Goal: Transaction & Acquisition: Purchase product/service

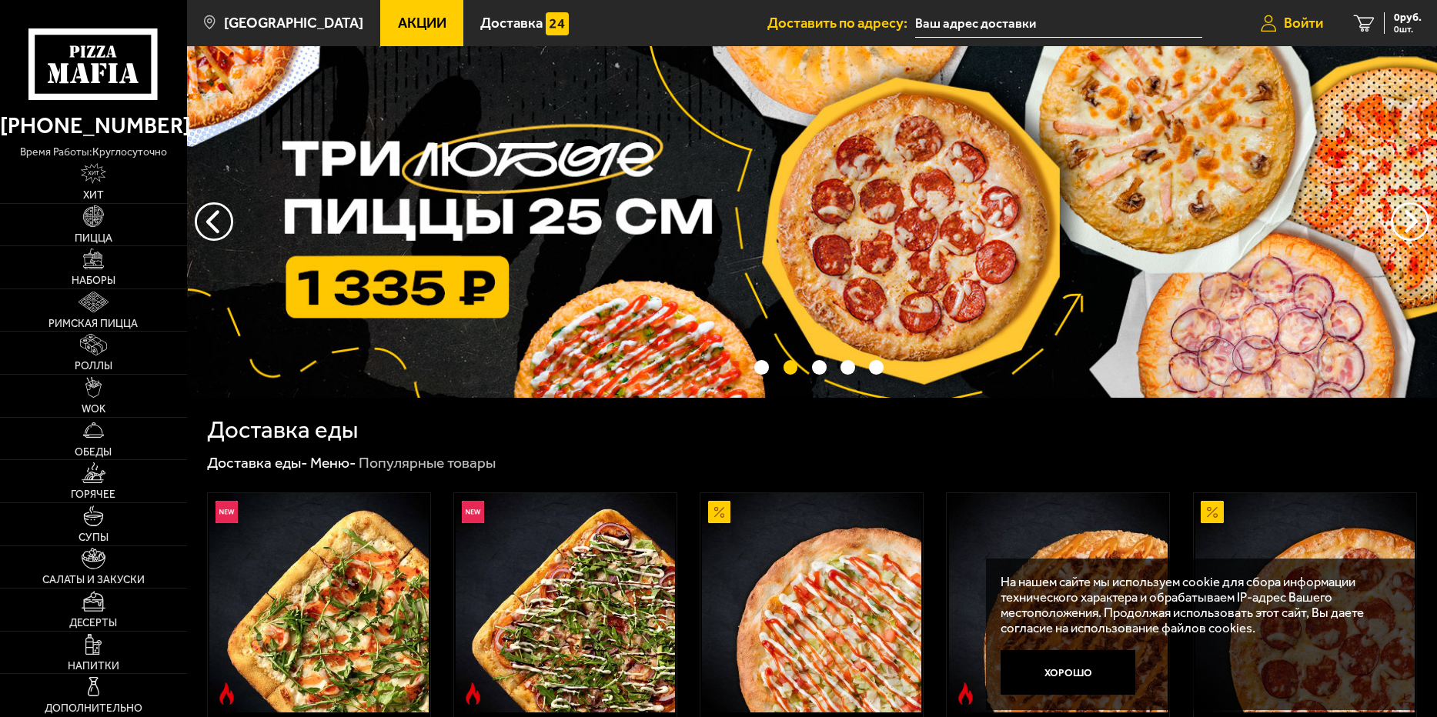
click at [1289, 16] on span "Войти" at bounding box center [1303, 23] width 39 height 15
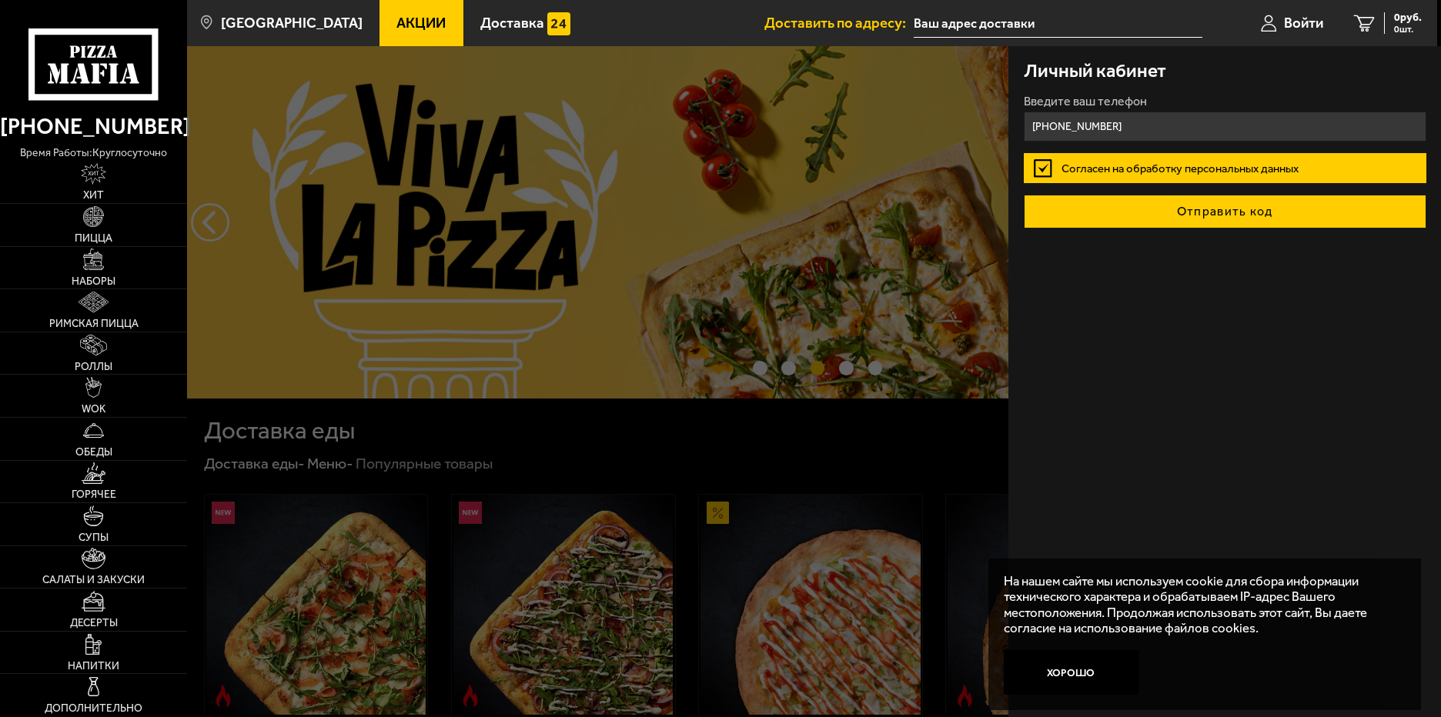
type input "[PHONE_NUMBER]"
click at [1243, 212] on button "Отправить код" at bounding box center [1225, 212] width 403 height 34
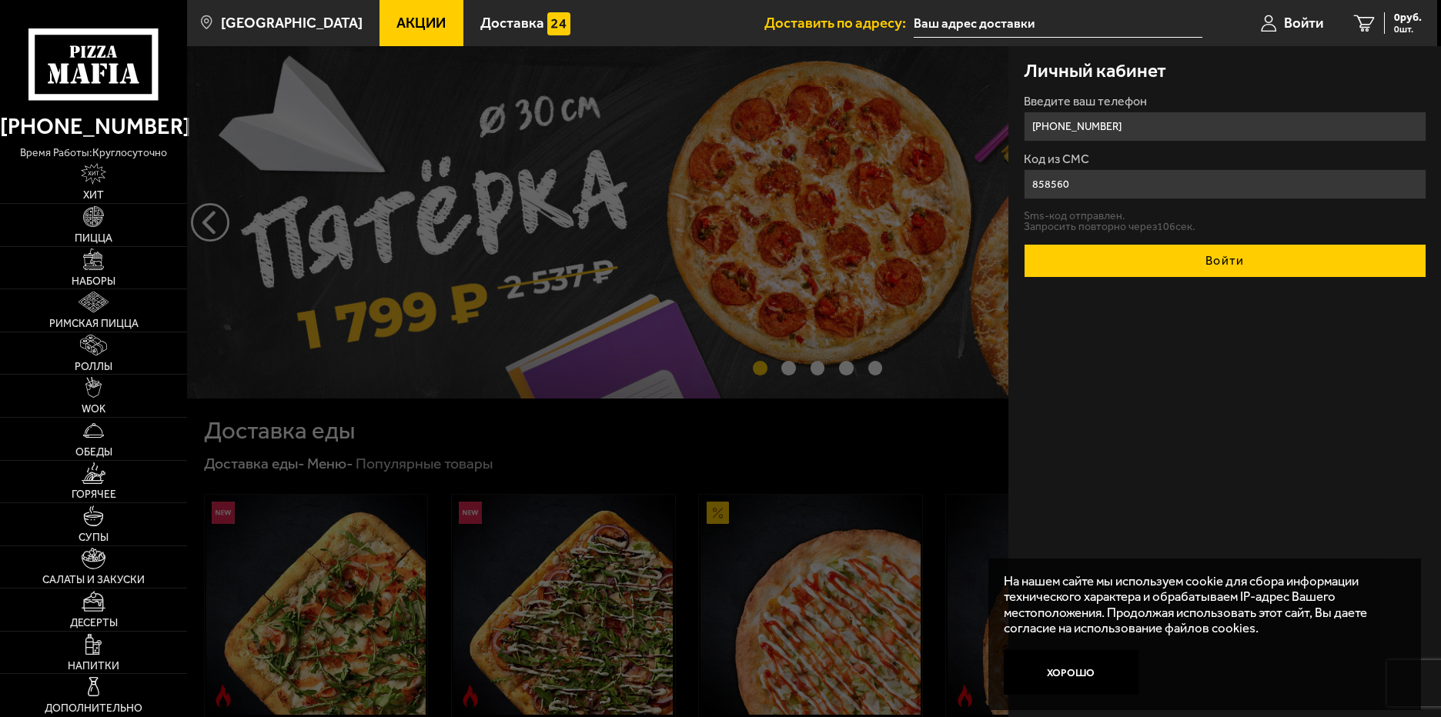
type input "858560"
click at [1274, 259] on button "Войти" at bounding box center [1225, 261] width 403 height 34
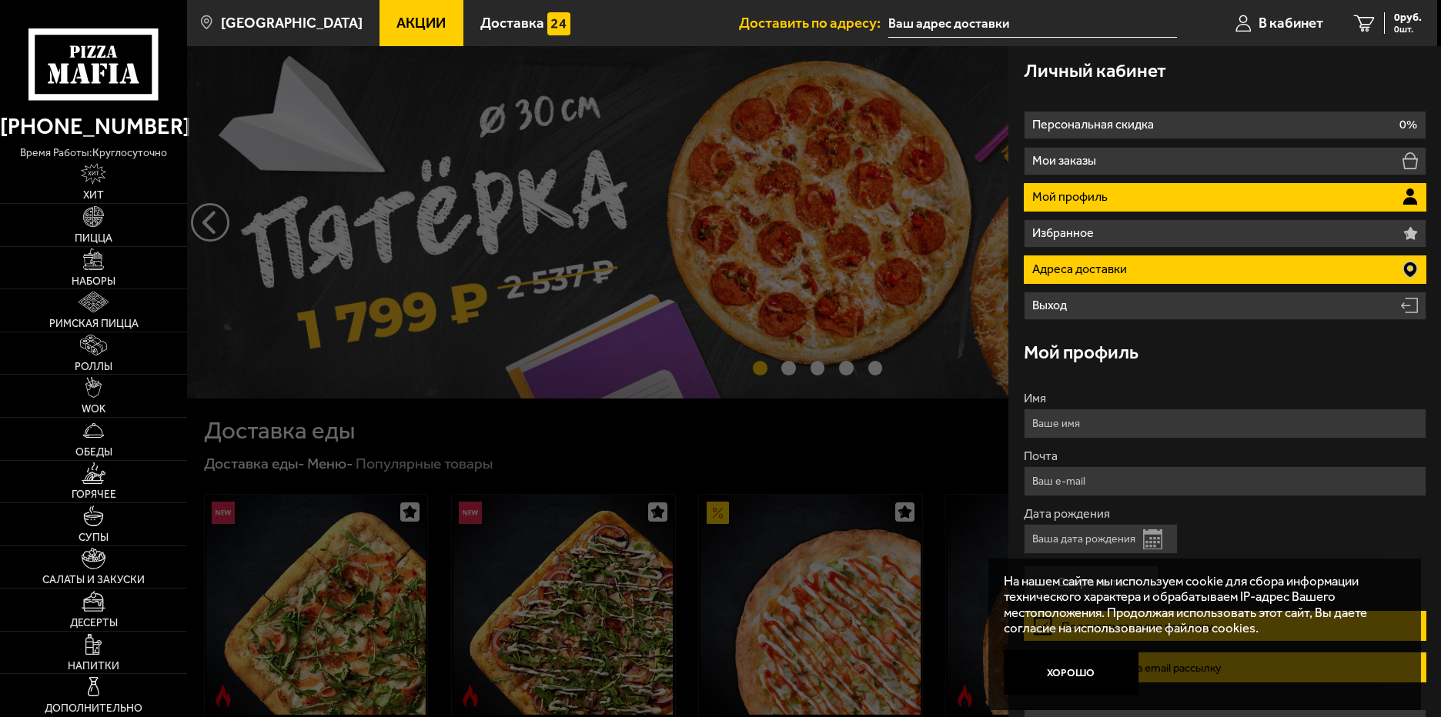
click at [1262, 267] on li "Адреса доставки" at bounding box center [1225, 270] width 403 height 28
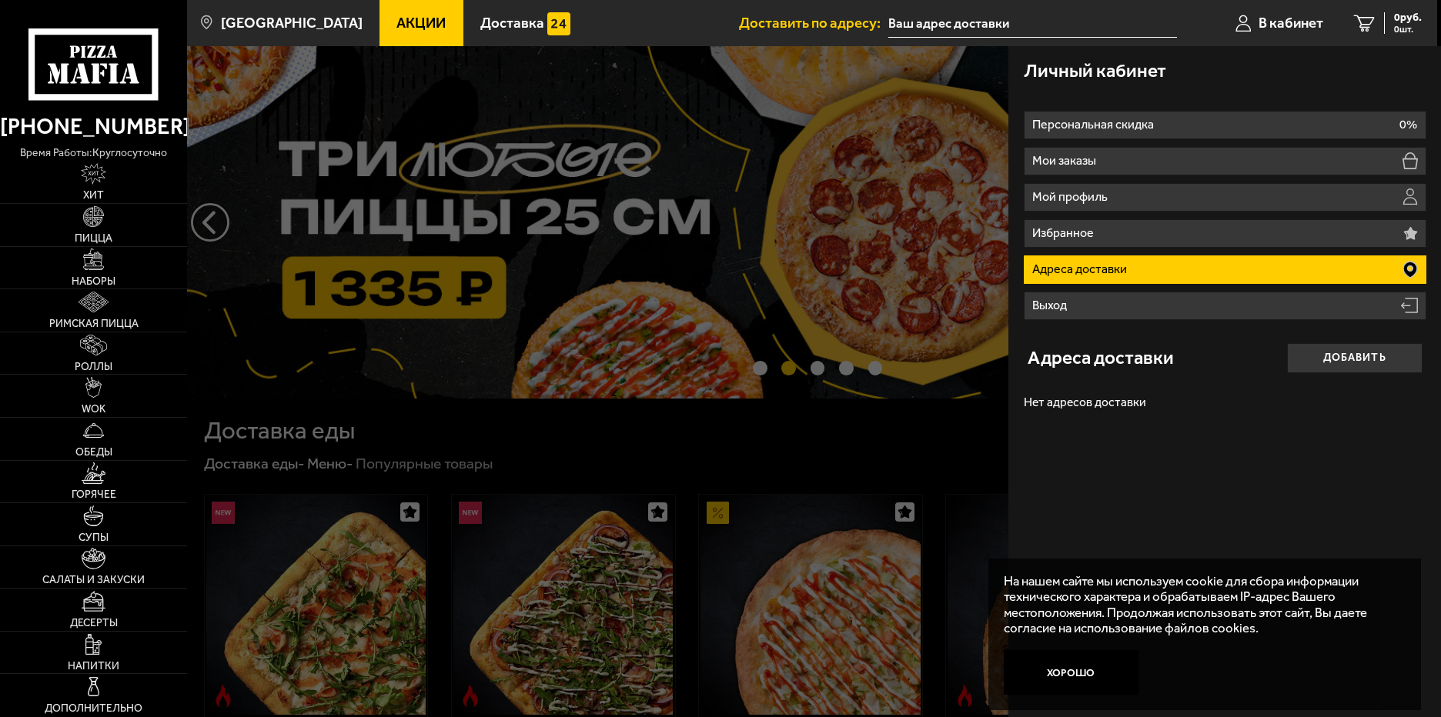
click at [1411, 266] on icon at bounding box center [1410, 270] width 14 height 16
click at [1357, 354] on button "Добавить" at bounding box center [1354, 358] width 135 height 30
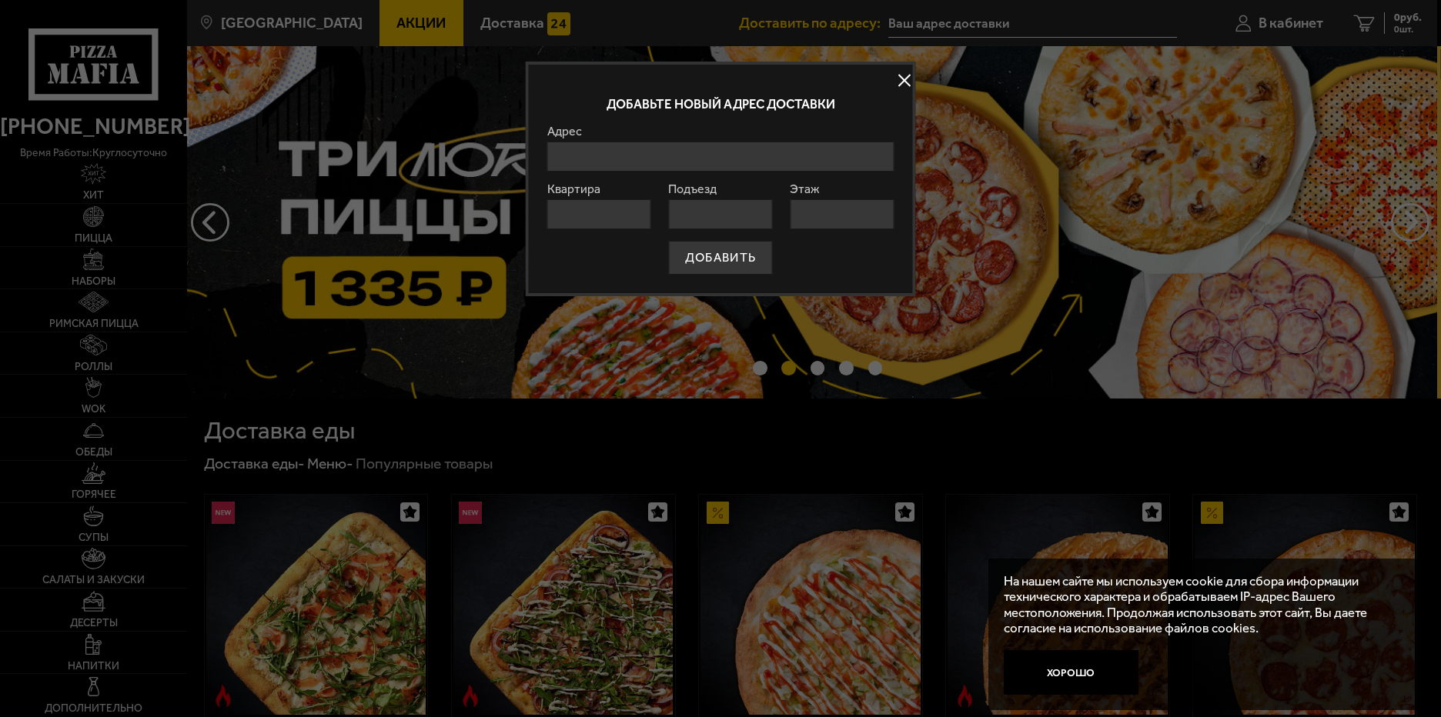
click at [705, 157] on input "Адрес" at bounding box center [720, 157] width 346 height 30
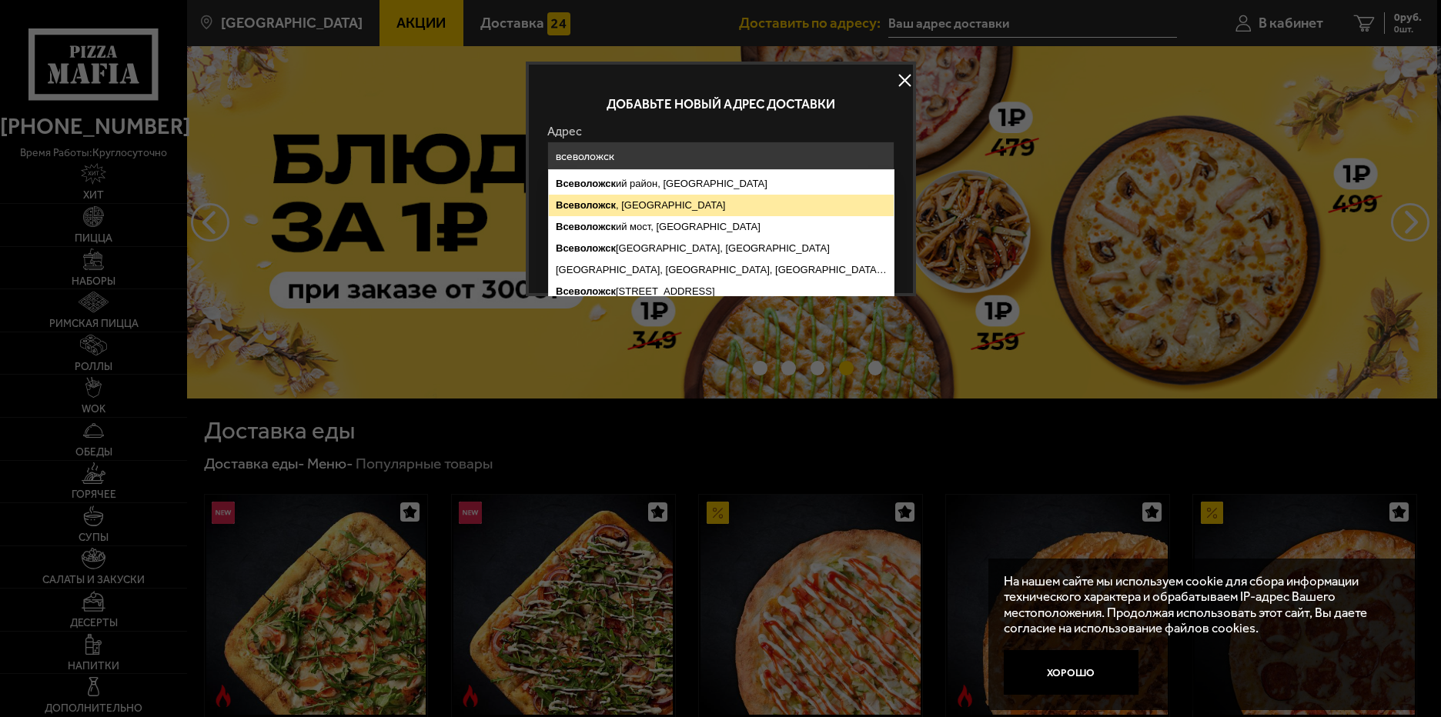
click at [706, 199] on ymaps "[GEOGRAPHIC_DATA] , [GEOGRAPHIC_DATA]" at bounding box center [721, 206] width 345 height 22
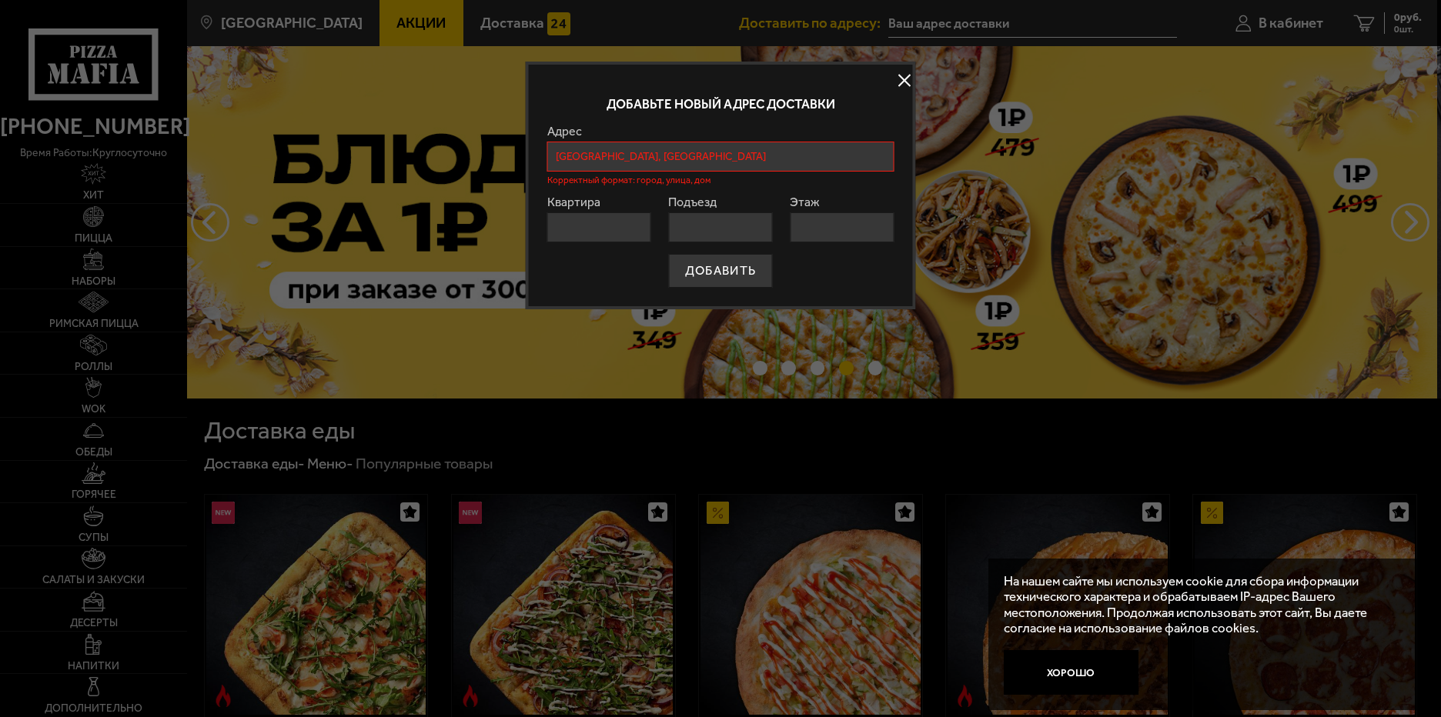
click at [743, 164] on input "[GEOGRAPHIC_DATA], [GEOGRAPHIC_DATA]" at bounding box center [720, 157] width 346 height 30
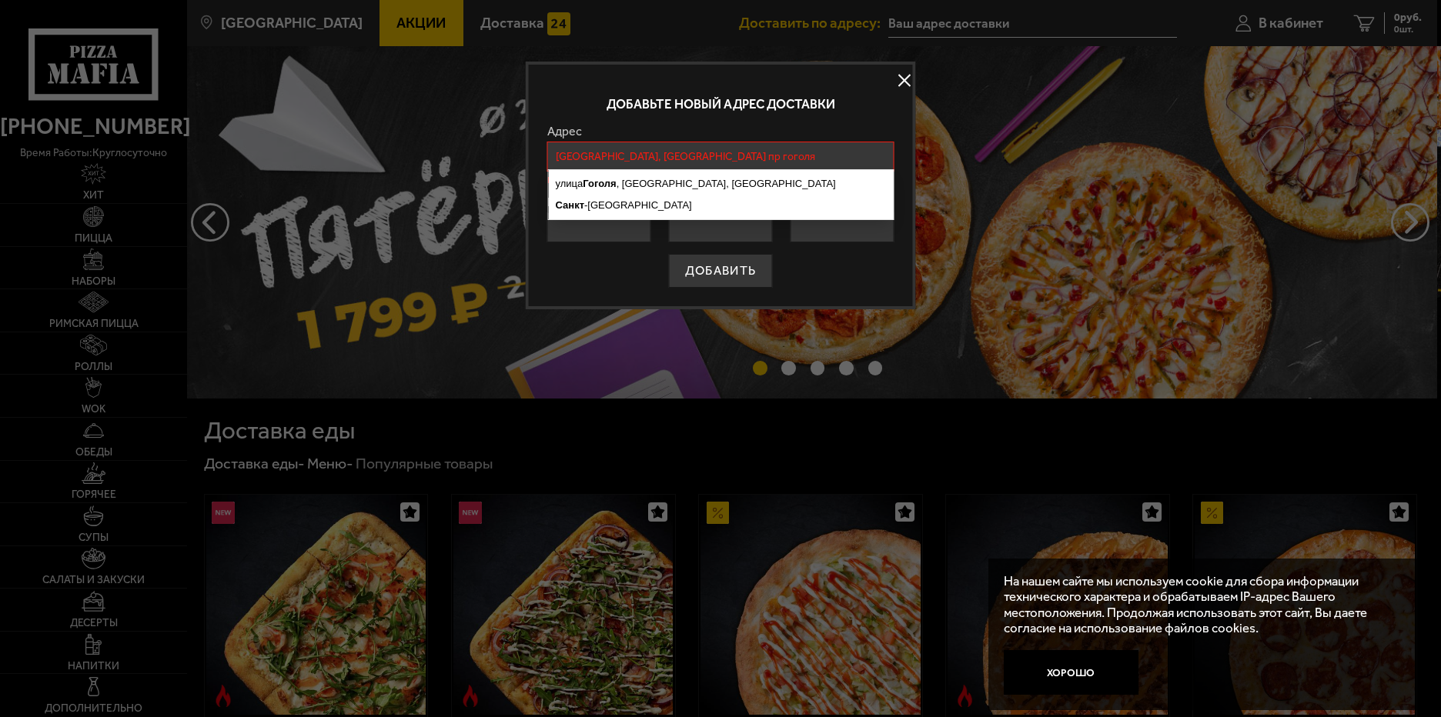
drag, startPoint x: 740, startPoint y: 152, endPoint x: 797, endPoint y: 165, distance: 59.0
click at [797, 165] on input "[GEOGRAPHIC_DATA], [GEOGRAPHIC_DATA] пр гоголя" at bounding box center [720, 157] width 346 height 30
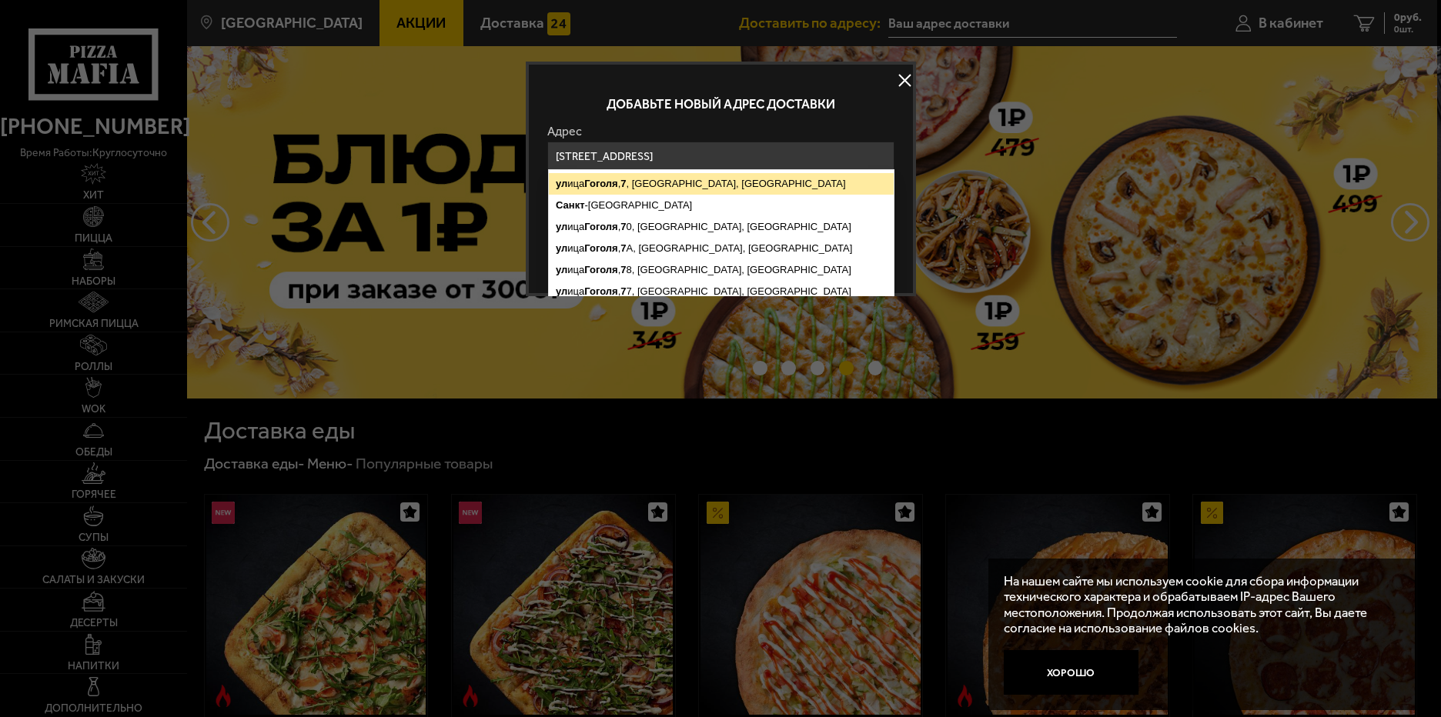
click at [779, 188] on ymaps "[STREET_ADDRESS]" at bounding box center [721, 184] width 345 height 22
type input "[STREET_ADDRESS]"
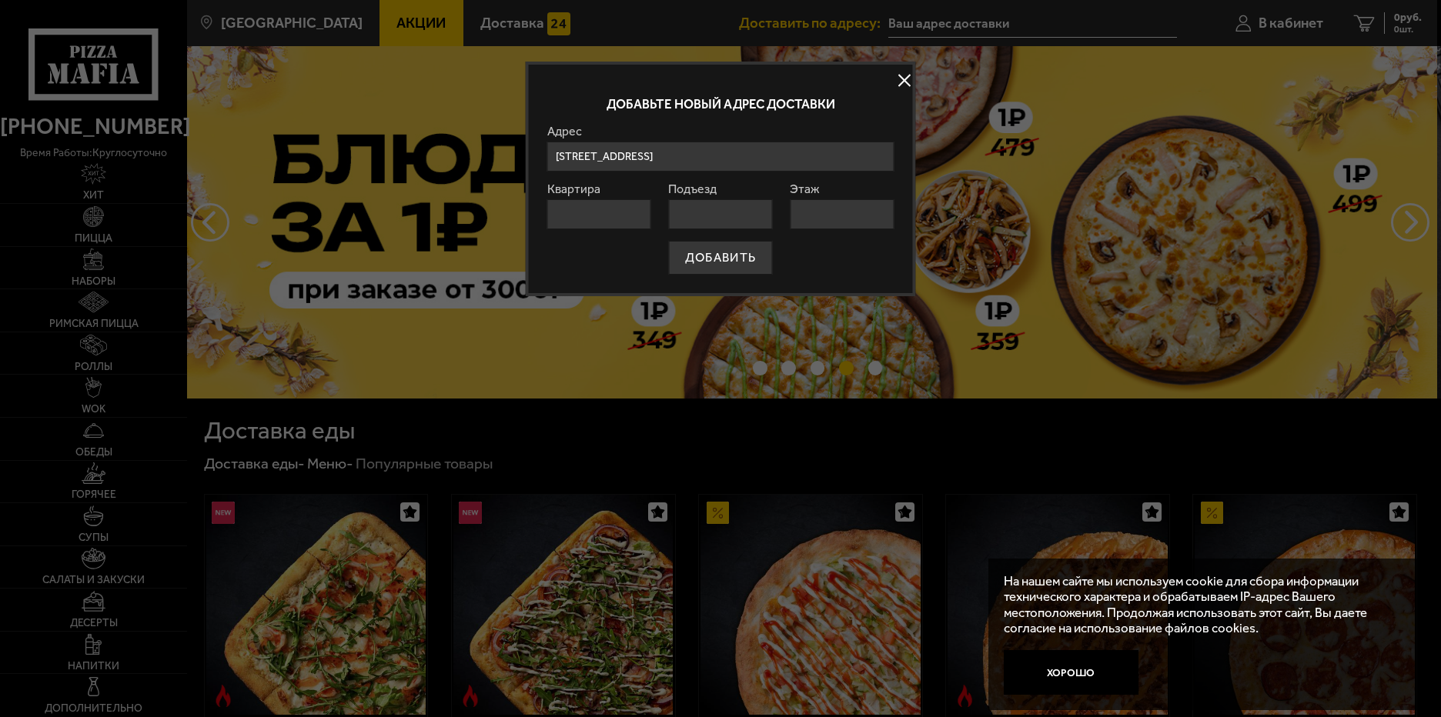
click at [610, 207] on input "Квартира" at bounding box center [599, 214] width 104 height 30
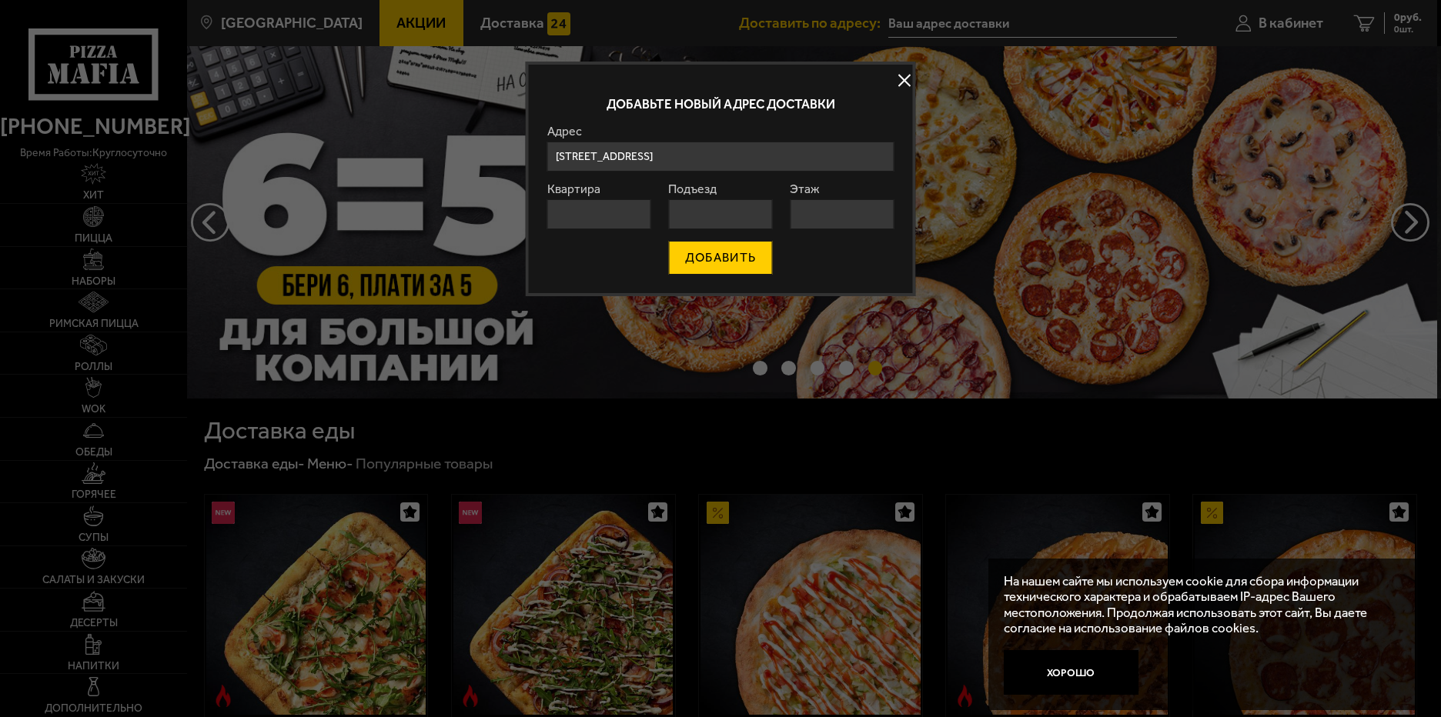
click at [751, 259] on form "Адрес ул ица [GEOGRAPHIC_DATA] , 7 , [GEOGRAPHIC_DATA], [GEOGRAPHIC_DATA] [GEOG…" at bounding box center [720, 199] width 346 height 149
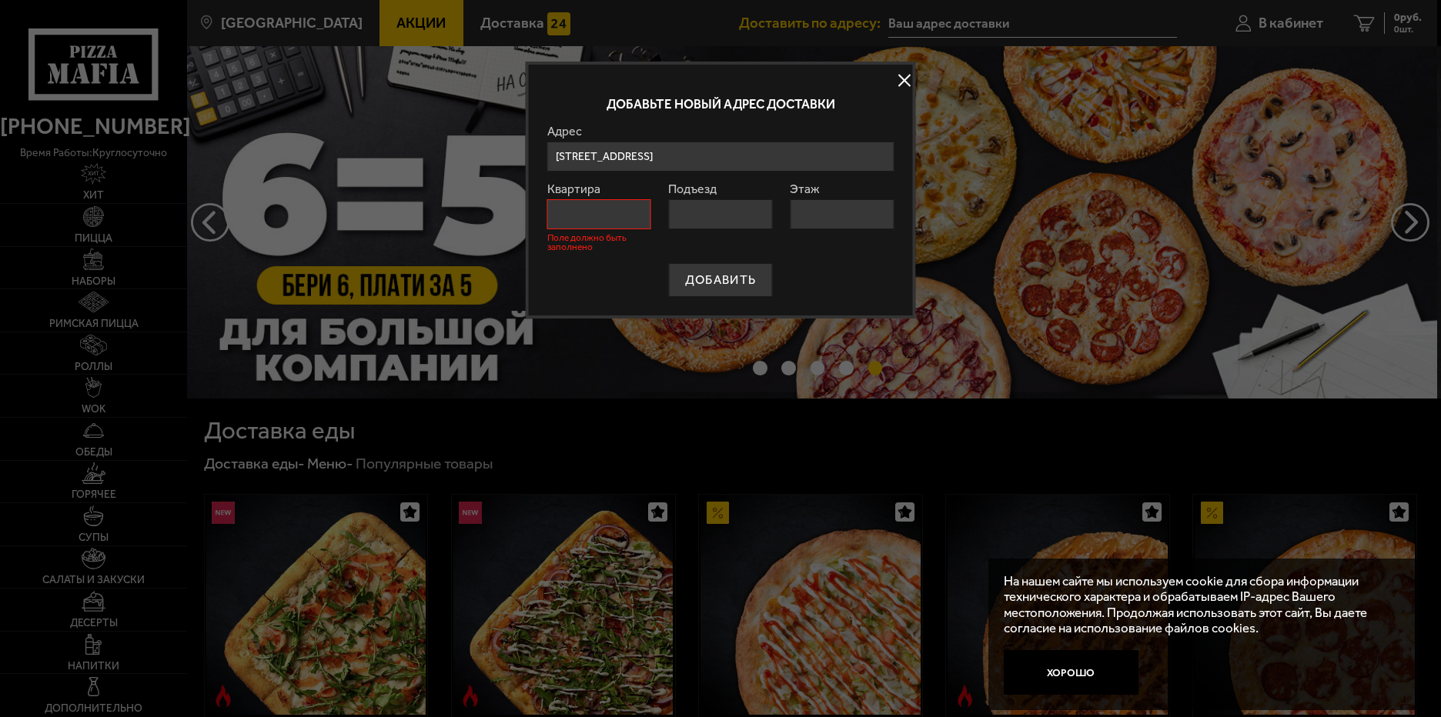
click at [627, 210] on input "Квартира" at bounding box center [599, 214] width 104 height 30
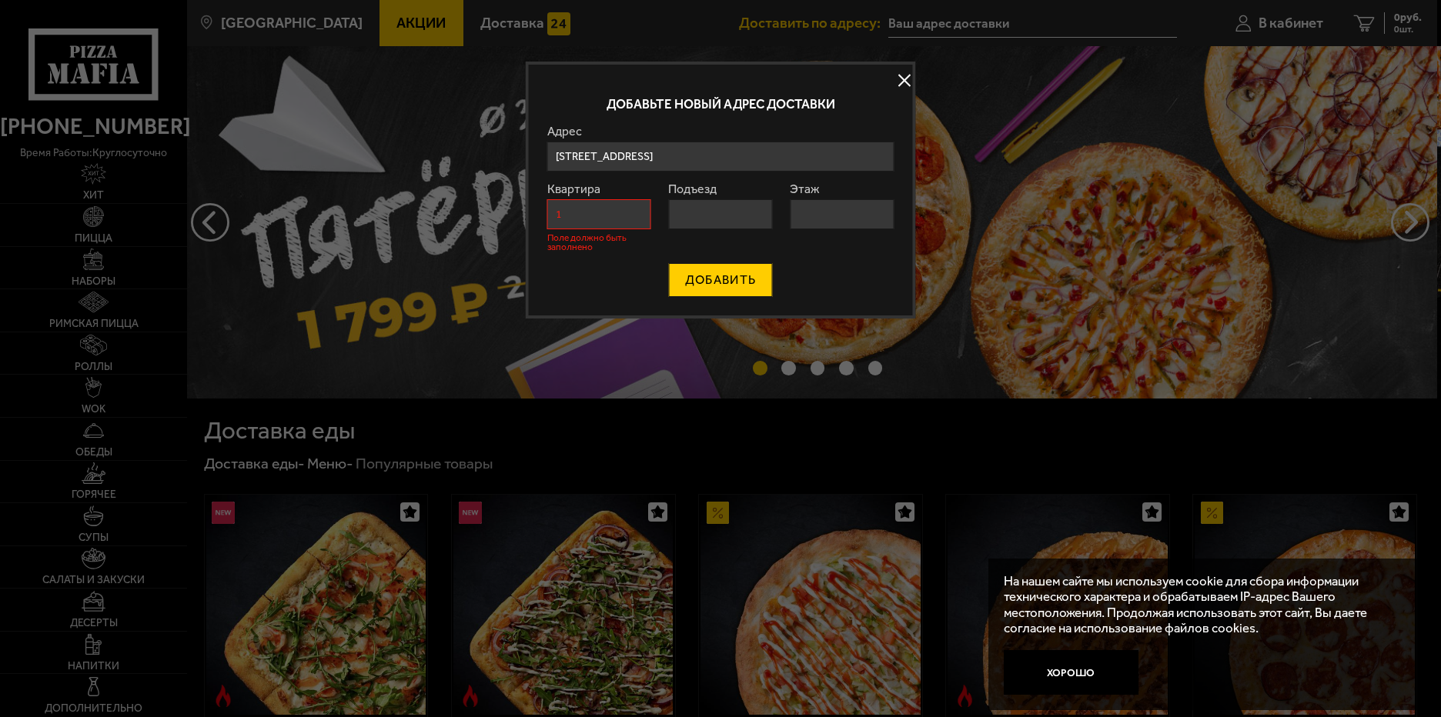
type input "1"
click at [728, 276] on button "ДОБАВИТЬ" at bounding box center [720, 280] width 103 height 34
click at [737, 207] on input "Подъезд" at bounding box center [720, 214] width 104 height 30
type input "1"
click at [823, 219] on input "Этаж" at bounding box center [842, 214] width 104 height 30
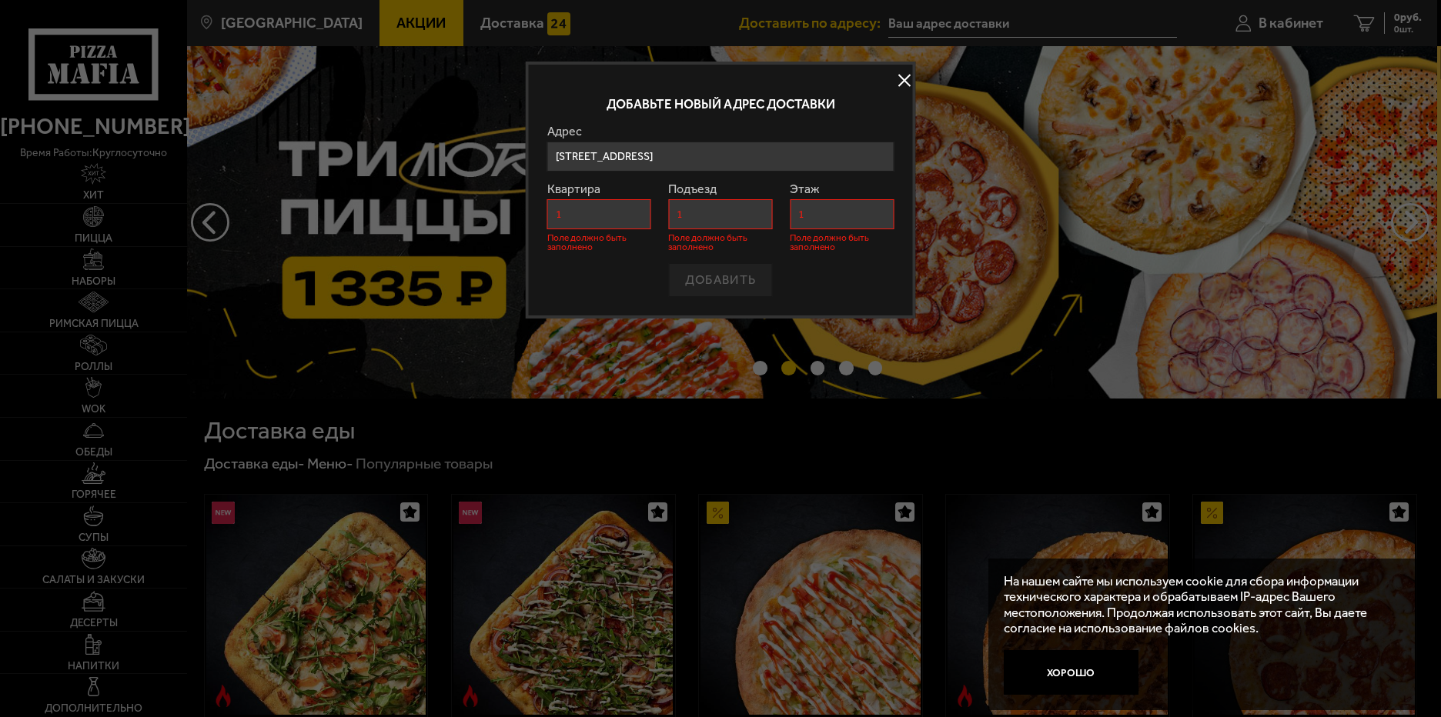
click at [559, 266] on div "ДОБАВИТЬ" at bounding box center [720, 280] width 346 height 34
click at [824, 218] on input "1" at bounding box center [842, 214] width 104 height 30
drag, startPoint x: 828, startPoint y: 215, endPoint x: 780, endPoint y: 219, distance: 47.9
click at [780, 219] on form "Адрес ул ица [GEOGRAPHIC_DATA] , 7 , [GEOGRAPHIC_DATA], [GEOGRAPHIC_DATA] [GEOG…" at bounding box center [720, 211] width 346 height 172
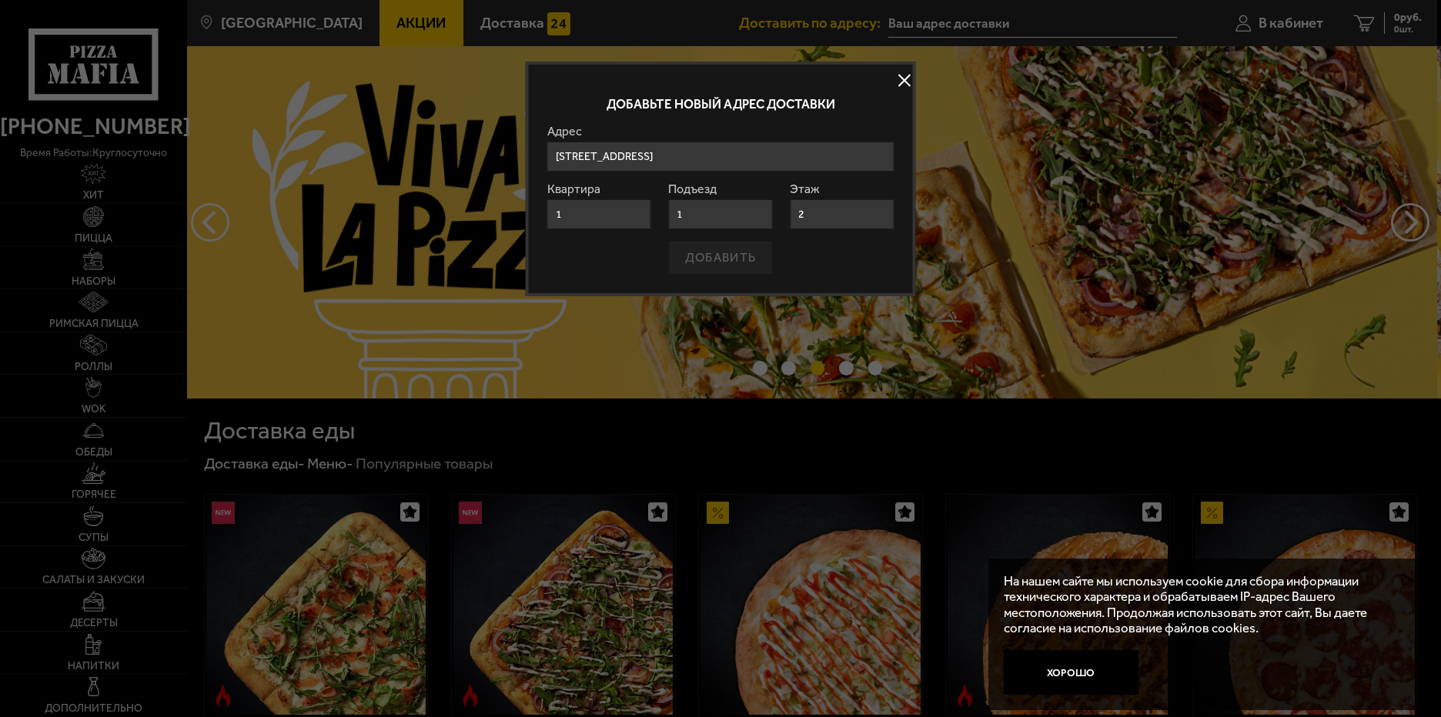
click at [692, 209] on input "1" at bounding box center [720, 214] width 104 height 30
click at [594, 209] on input "1" at bounding box center [599, 214] width 104 height 30
drag, startPoint x: 734, startPoint y: 223, endPoint x: 804, endPoint y: 210, distance: 70.5
click at [744, 218] on input "1" at bounding box center [720, 214] width 104 height 30
click at [810, 214] on input "2" at bounding box center [842, 214] width 104 height 30
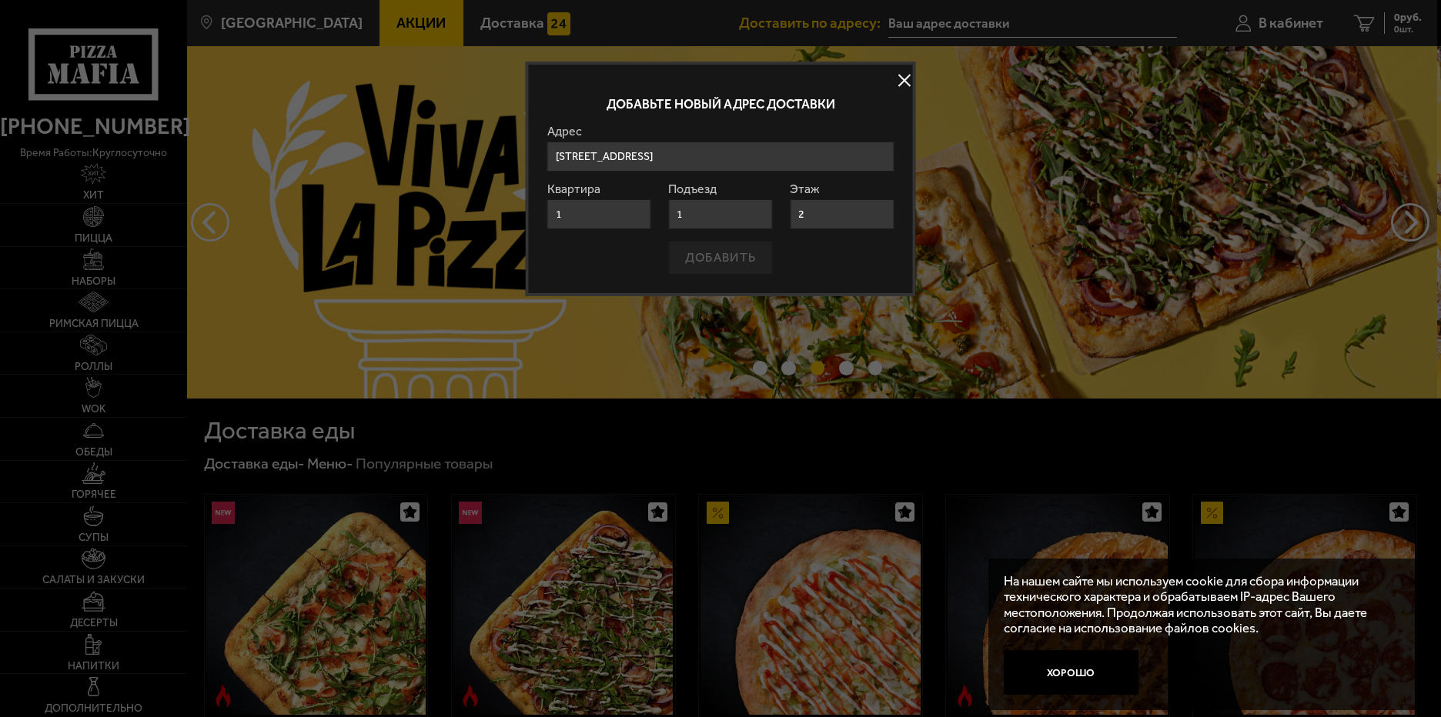
drag, startPoint x: 826, startPoint y: 210, endPoint x: 757, endPoint y: 210, distance: 68.5
click at [757, 210] on form "Адрес ул ица [GEOGRAPHIC_DATA] , 7 , [GEOGRAPHIC_DATA], [GEOGRAPHIC_DATA] [GEOG…" at bounding box center [720, 199] width 346 height 149
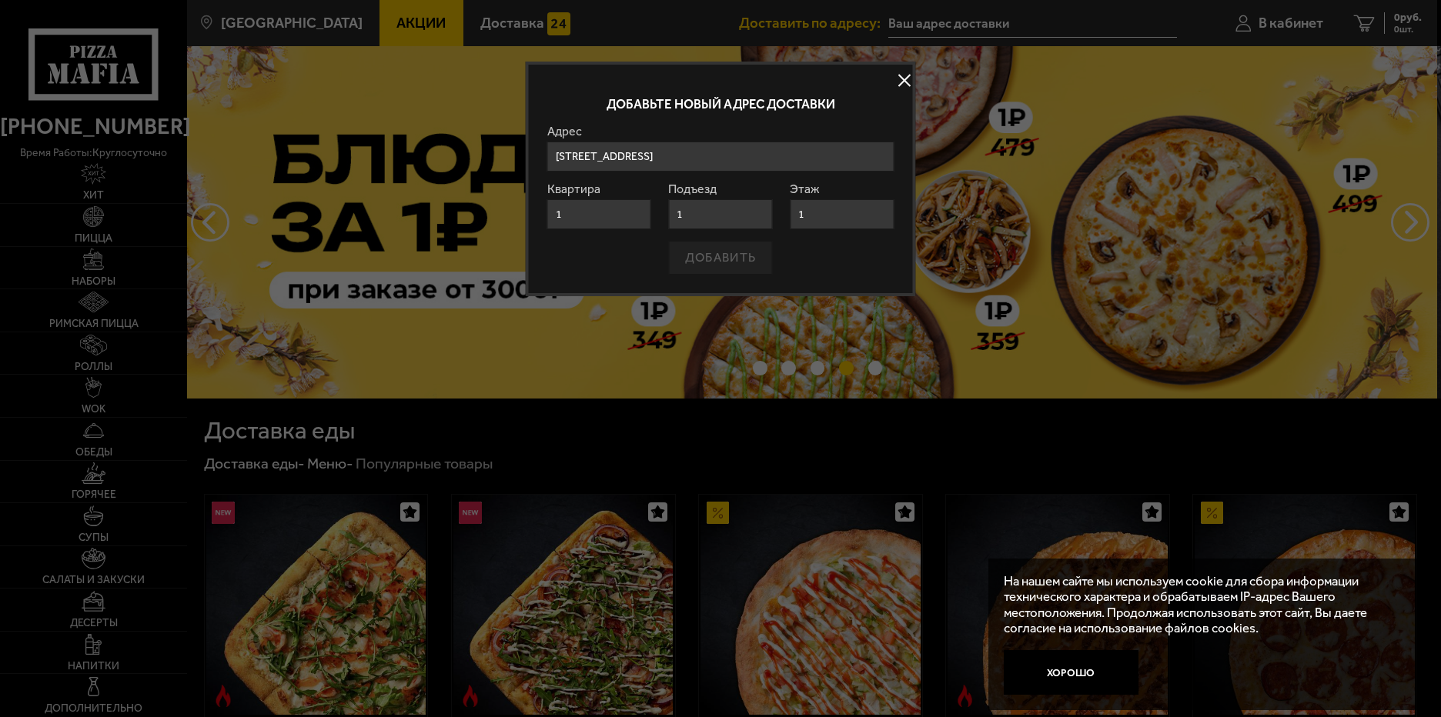
type input "1"
click at [724, 218] on input "1" at bounding box center [720, 214] width 104 height 30
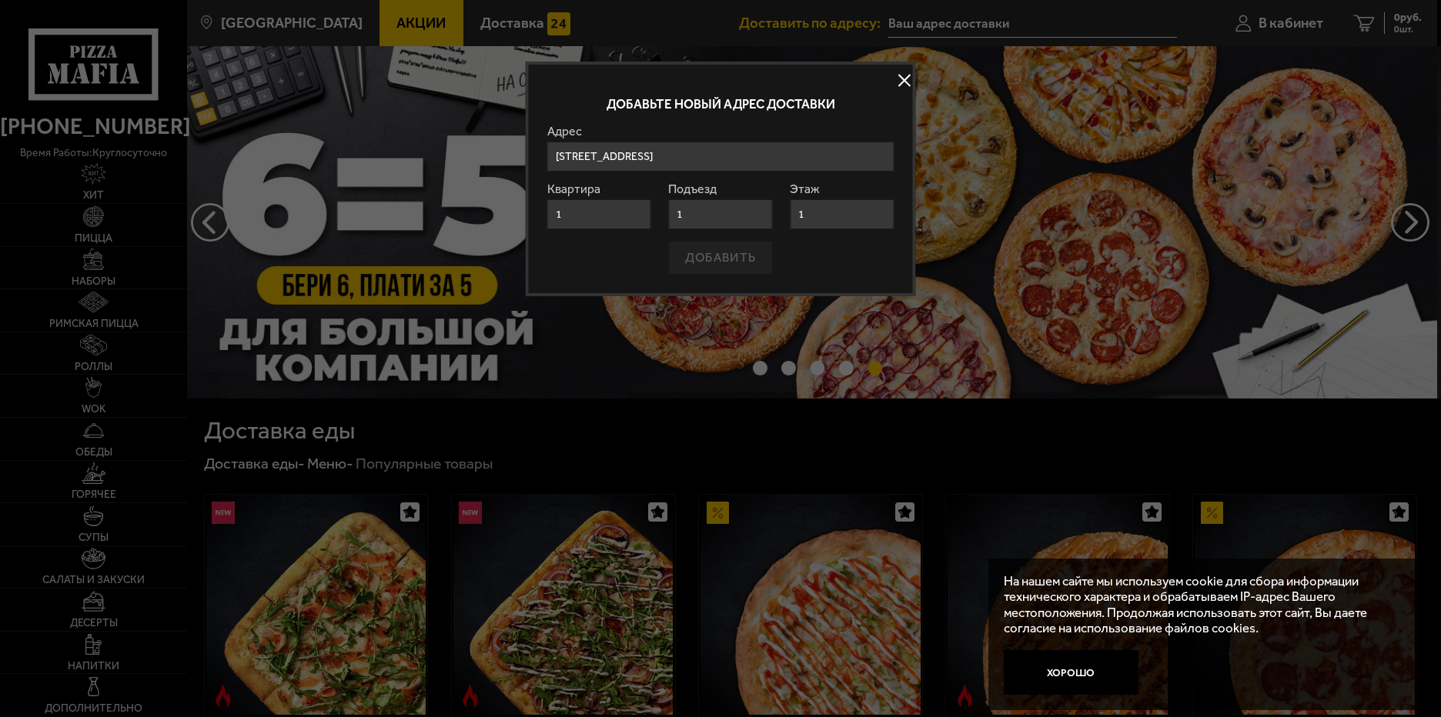
click at [618, 216] on input "1" at bounding box center [599, 214] width 104 height 30
click at [725, 223] on input "1" at bounding box center [720, 214] width 104 height 30
click at [801, 217] on input "1" at bounding box center [842, 214] width 104 height 30
click at [731, 259] on div "ДОБАВИТЬ" at bounding box center [720, 258] width 346 height 34
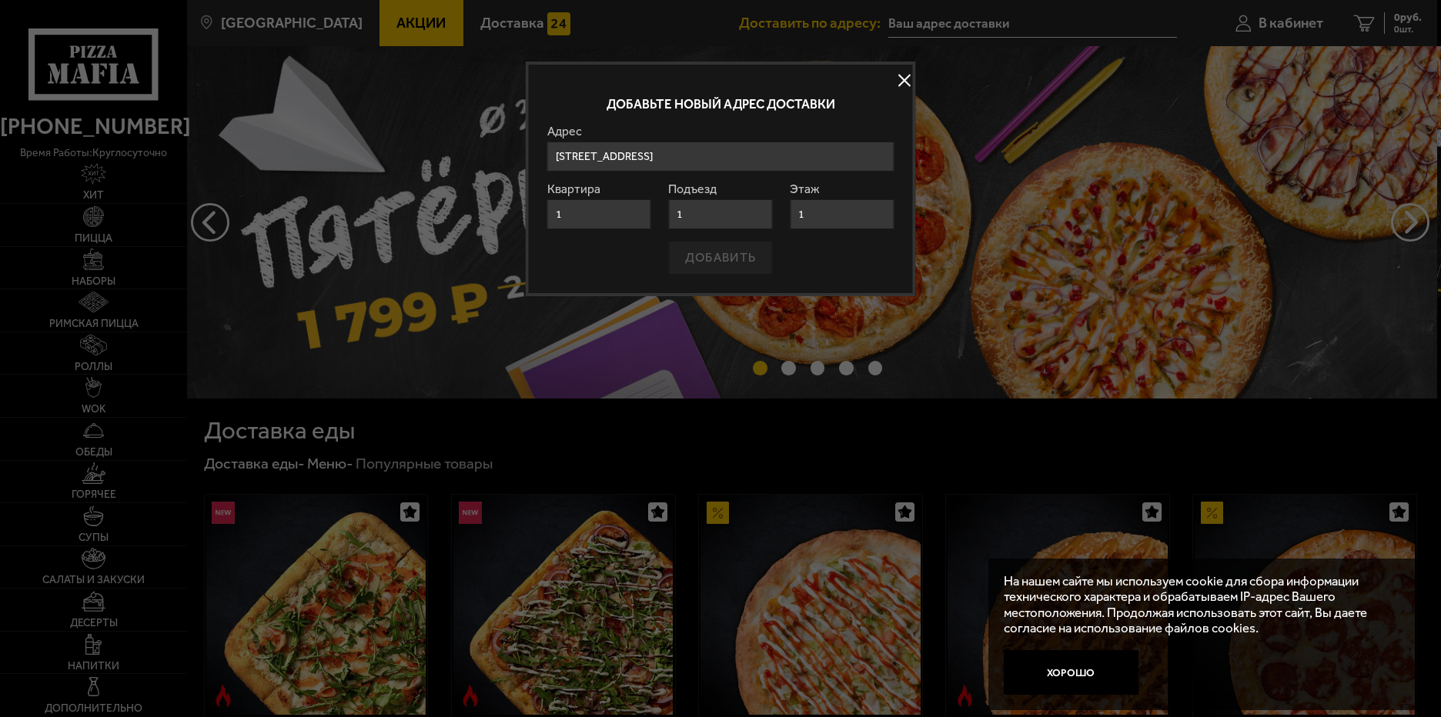
click at [849, 159] on input "[STREET_ADDRESS]" at bounding box center [720, 157] width 346 height 30
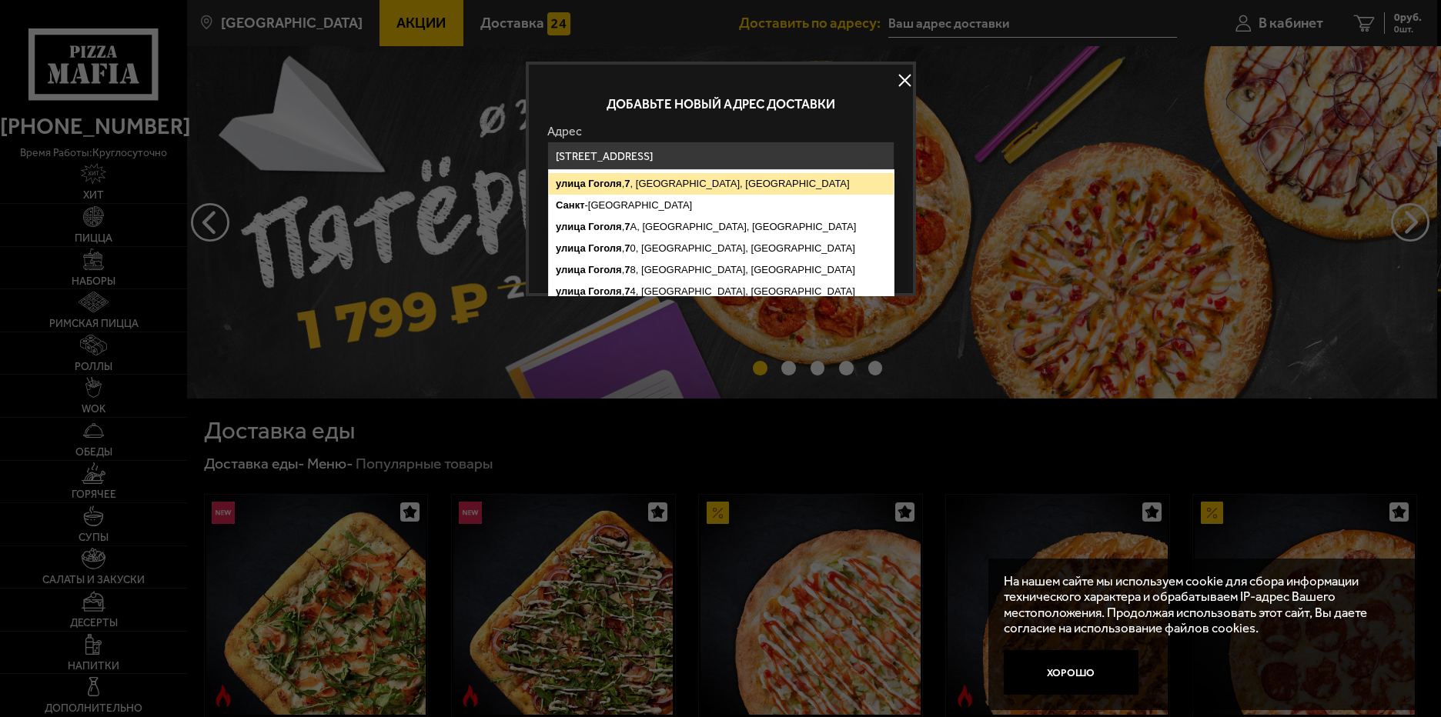
click at [769, 178] on ymaps "[STREET_ADDRESS]" at bounding box center [721, 184] width 345 height 22
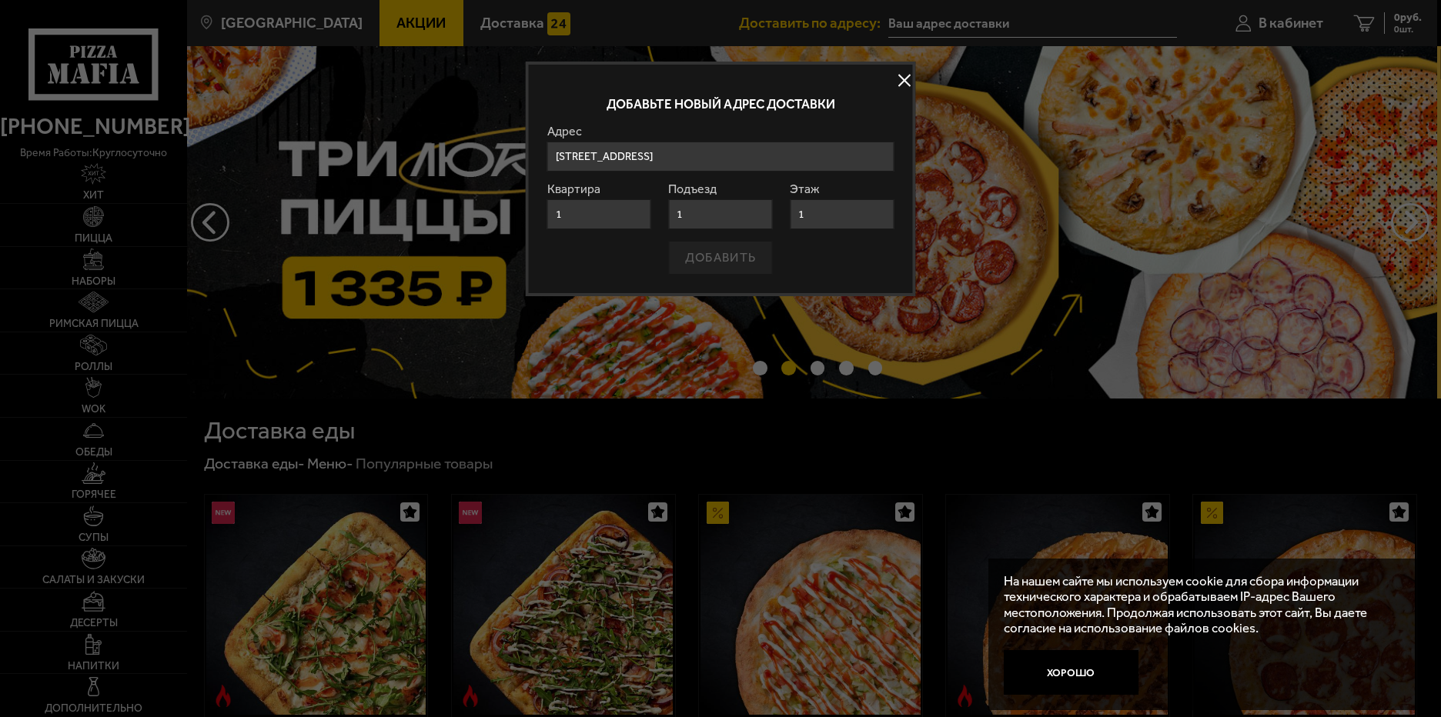
click at [899, 82] on button at bounding box center [904, 80] width 23 height 23
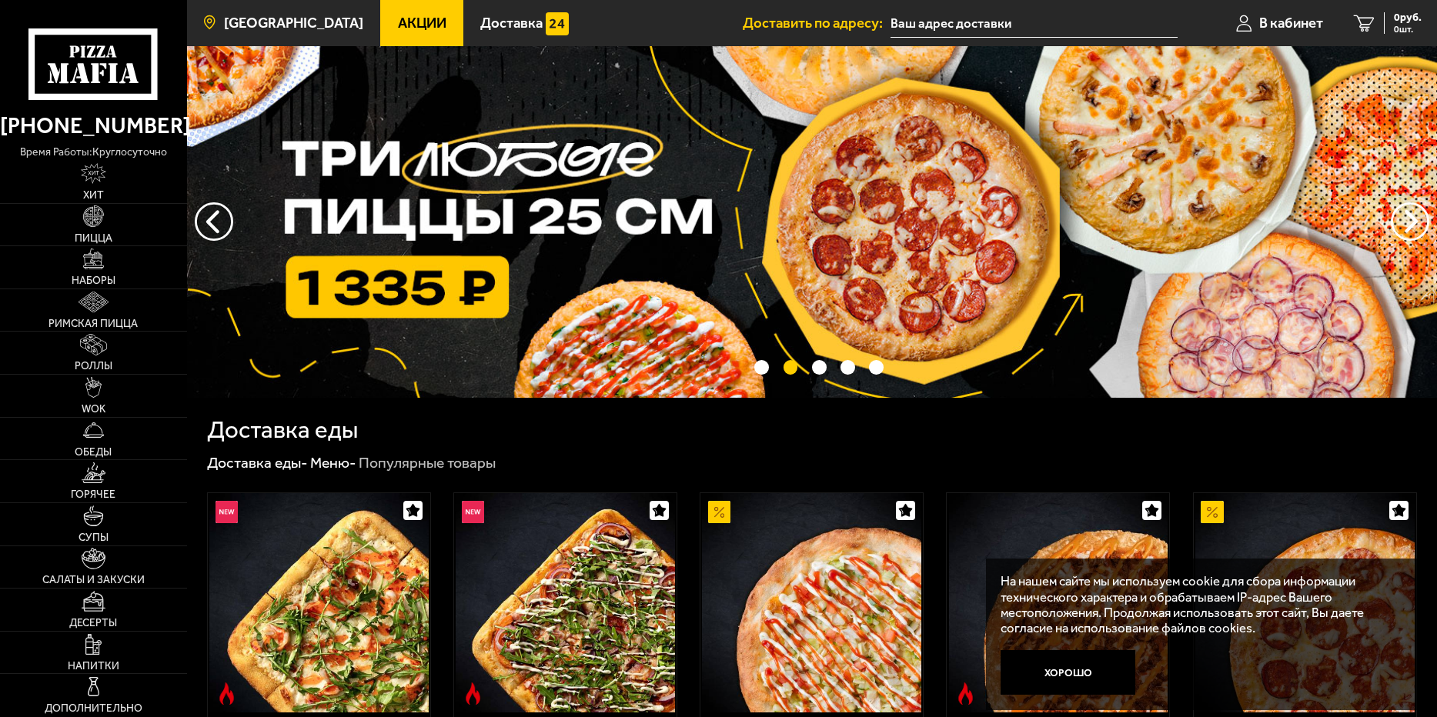
click at [300, 25] on span "[GEOGRAPHIC_DATA]" at bounding box center [293, 23] width 139 height 15
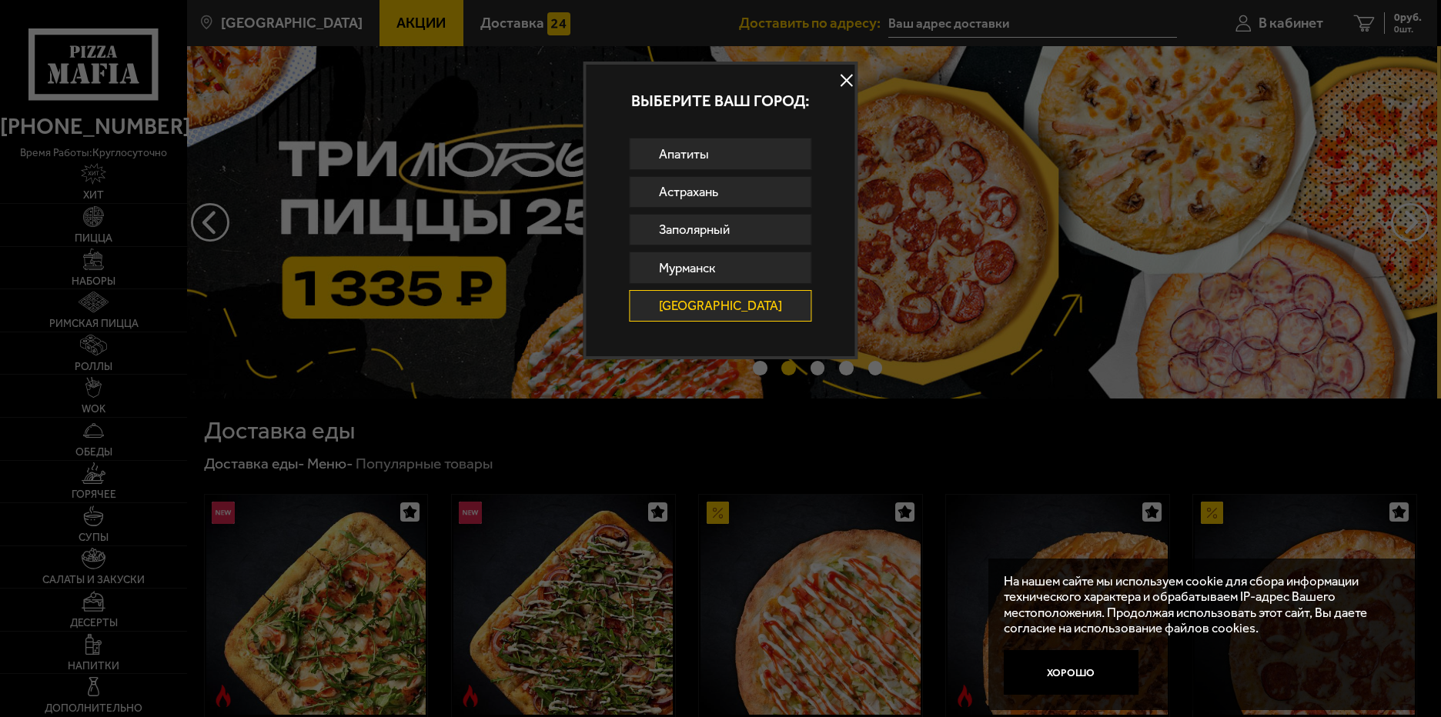
click at [725, 305] on link "[GEOGRAPHIC_DATA]" at bounding box center [721, 306] width 182 height 32
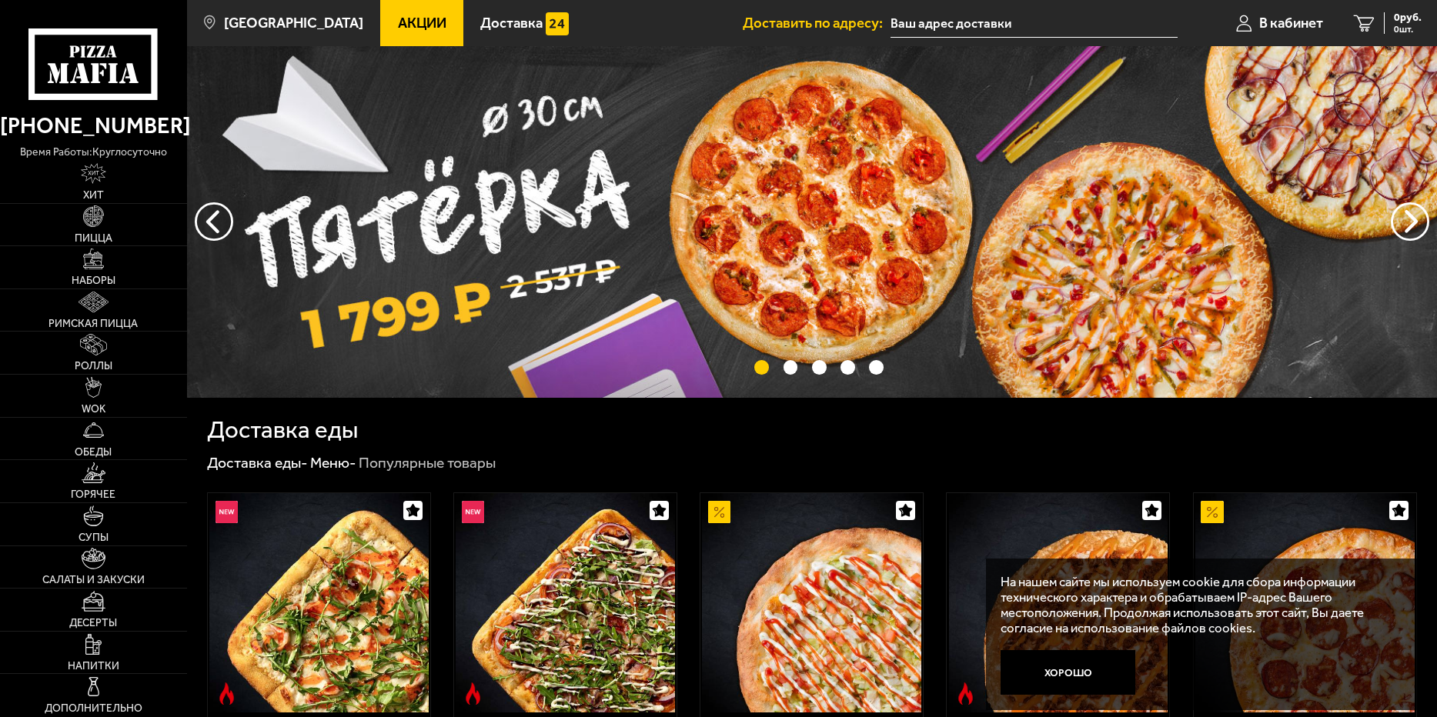
click at [955, 25] on input "text" at bounding box center [1034, 23] width 287 height 28
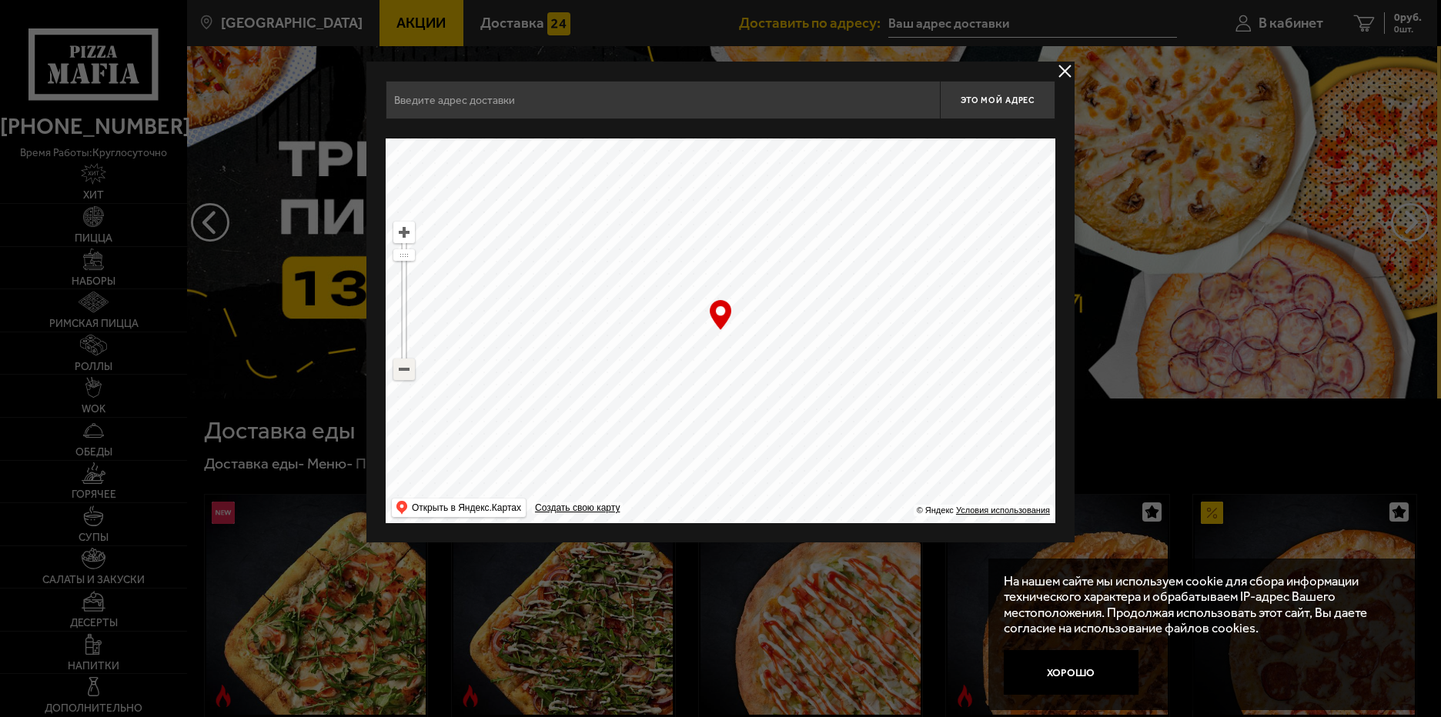
click at [400, 363] on ymaps at bounding box center [404, 369] width 20 height 20
click at [402, 365] on ymaps at bounding box center [404, 369] width 20 height 20
drag, startPoint x: 823, startPoint y: 408, endPoint x: 625, endPoint y: 329, distance: 213.1
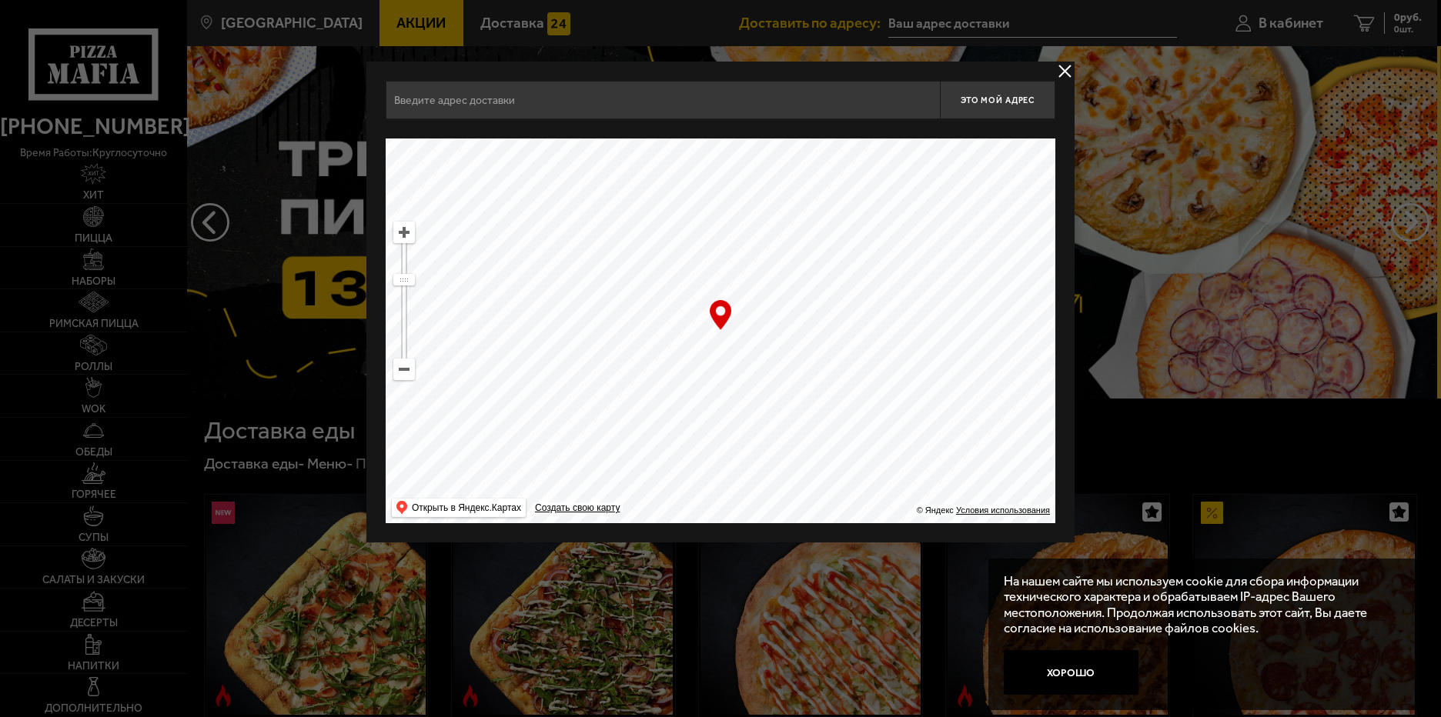
click at [625, 329] on ymaps at bounding box center [721, 331] width 670 height 385
drag, startPoint x: 894, startPoint y: 340, endPoint x: 846, endPoint y: 343, distance: 48.6
click at [846, 343] on ymaps at bounding box center [721, 331] width 670 height 385
drag, startPoint x: 911, startPoint y: 289, endPoint x: 831, endPoint y: 323, distance: 86.6
click at [754, 392] on ymaps at bounding box center [721, 331] width 670 height 385
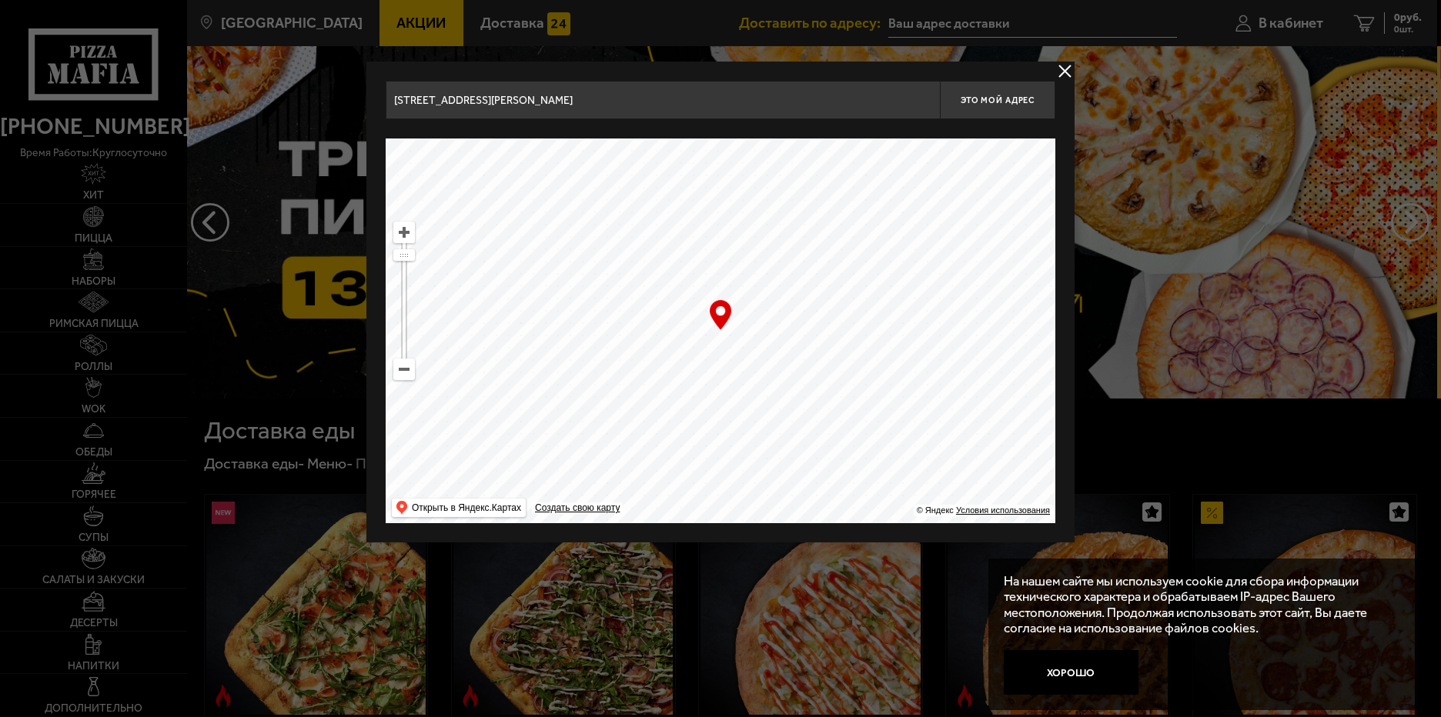
click at [397, 369] on ymaps at bounding box center [404, 369] width 20 height 20
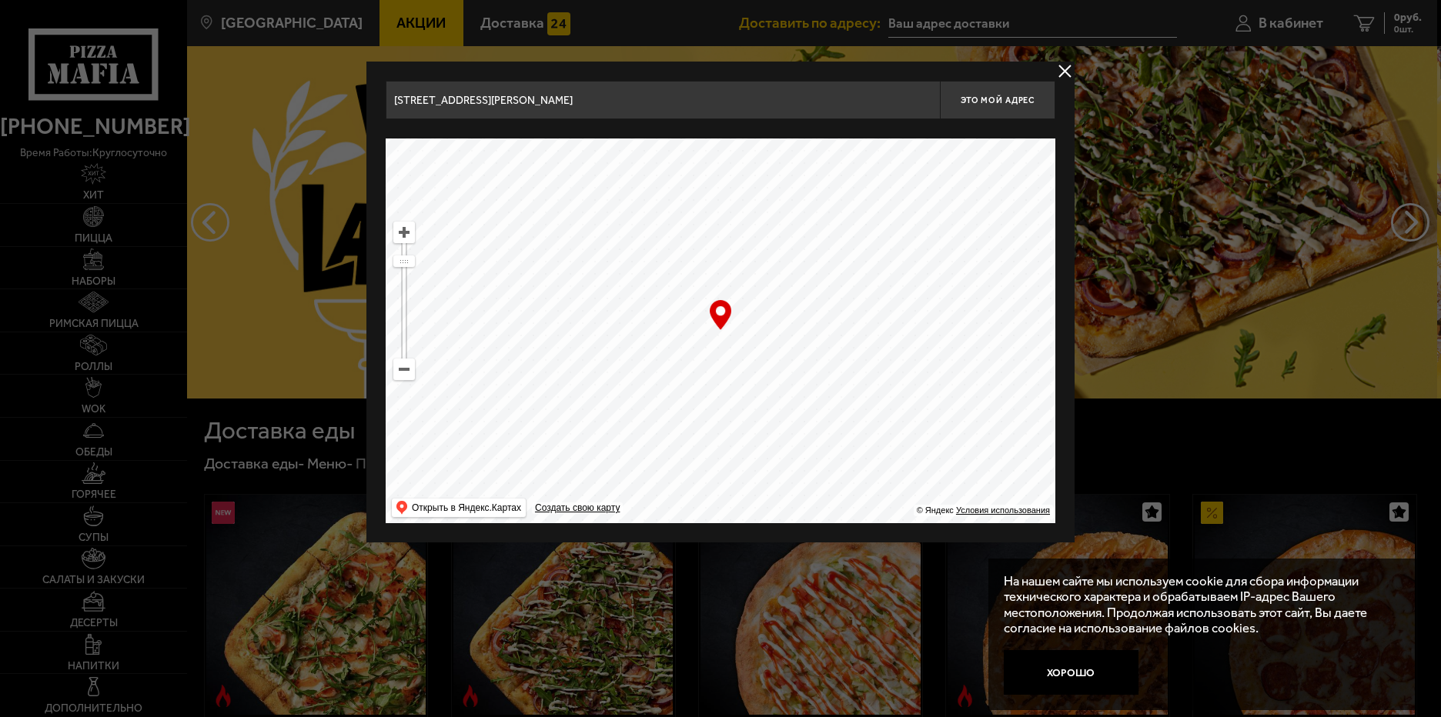
click at [397, 369] on ymaps at bounding box center [404, 369] width 20 height 20
drag, startPoint x: 931, startPoint y: 336, endPoint x: 701, endPoint y: 399, distance: 238.7
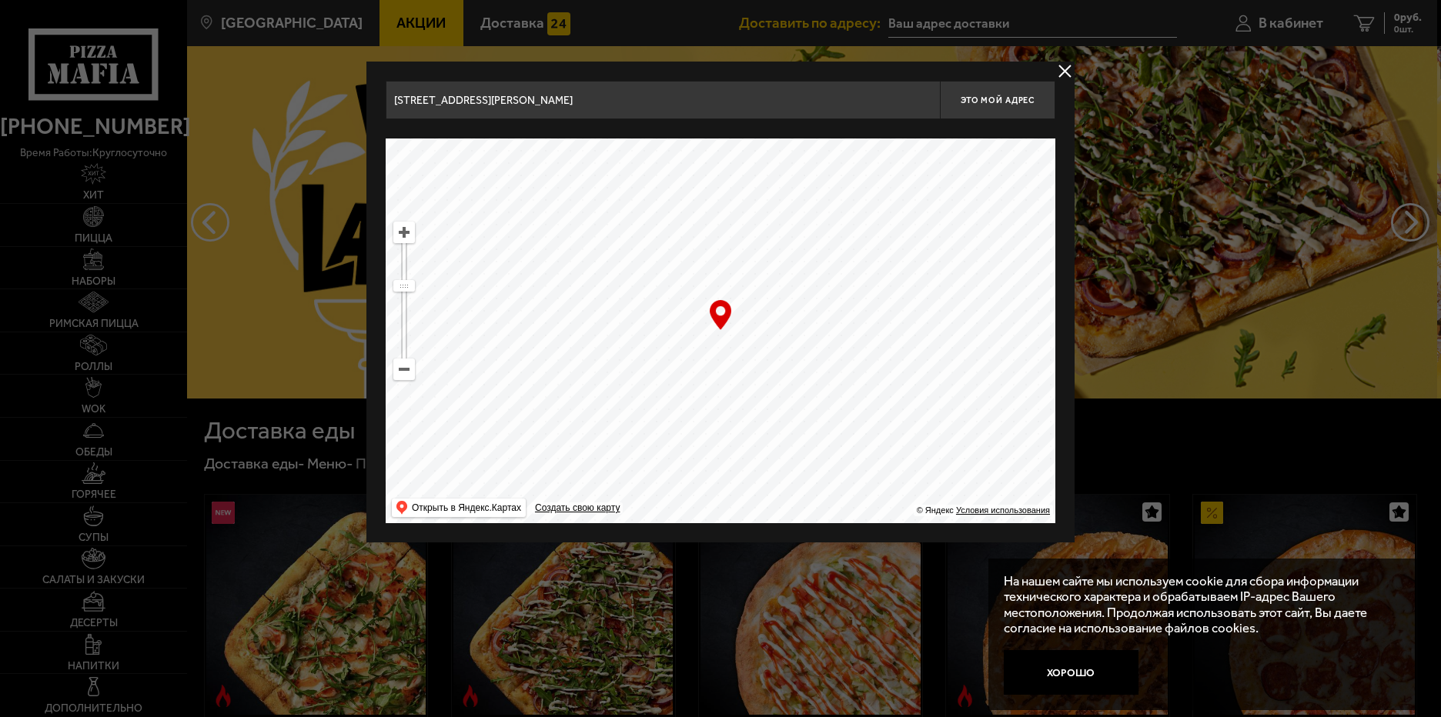
click at [701, 399] on ymaps at bounding box center [721, 331] width 670 height 385
click at [405, 241] on ymaps at bounding box center [404, 232] width 20 height 20
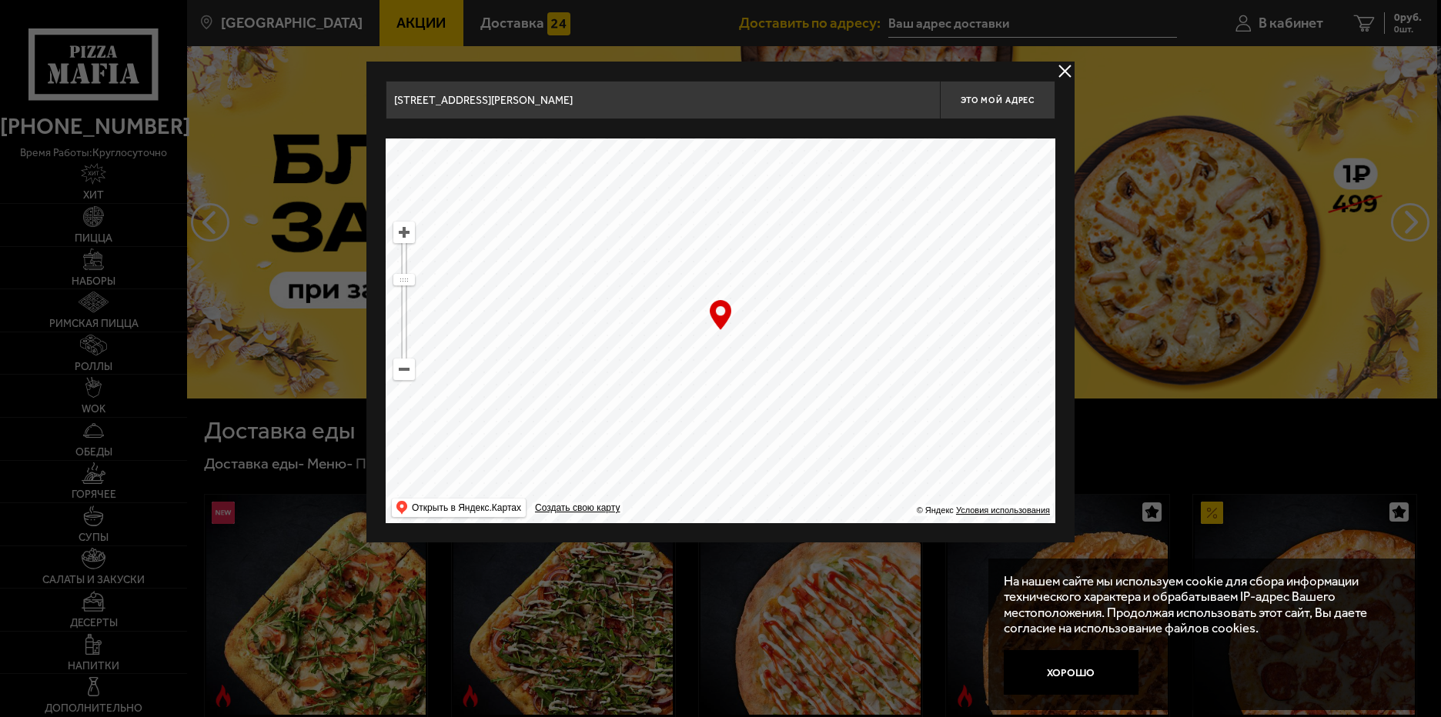
drag, startPoint x: 836, startPoint y: 236, endPoint x: 864, endPoint y: 374, distance: 141.5
click at [864, 374] on ymaps at bounding box center [721, 331] width 670 height 385
drag, startPoint x: 776, startPoint y: 219, endPoint x: 787, endPoint y: 374, distance: 155.2
click at [787, 374] on ymaps at bounding box center [721, 331] width 670 height 385
click at [403, 234] on ymaps at bounding box center [404, 232] width 20 height 20
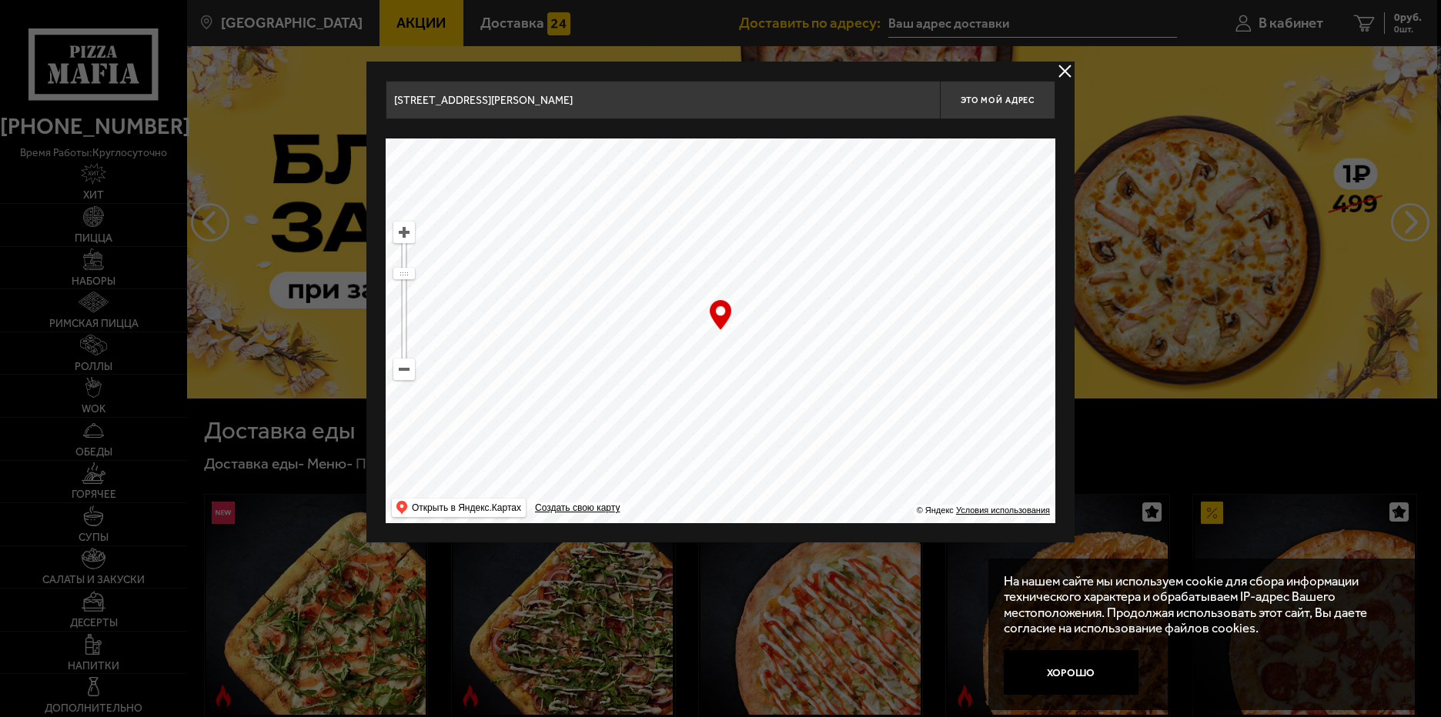
click at [403, 234] on ymaps at bounding box center [404, 232] width 20 height 20
drag, startPoint x: 904, startPoint y: 395, endPoint x: 707, endPoint y: 280, distance: 228.0
click at [711, 279] on ymaps at bounding box center [721, 331] width 670 height 385
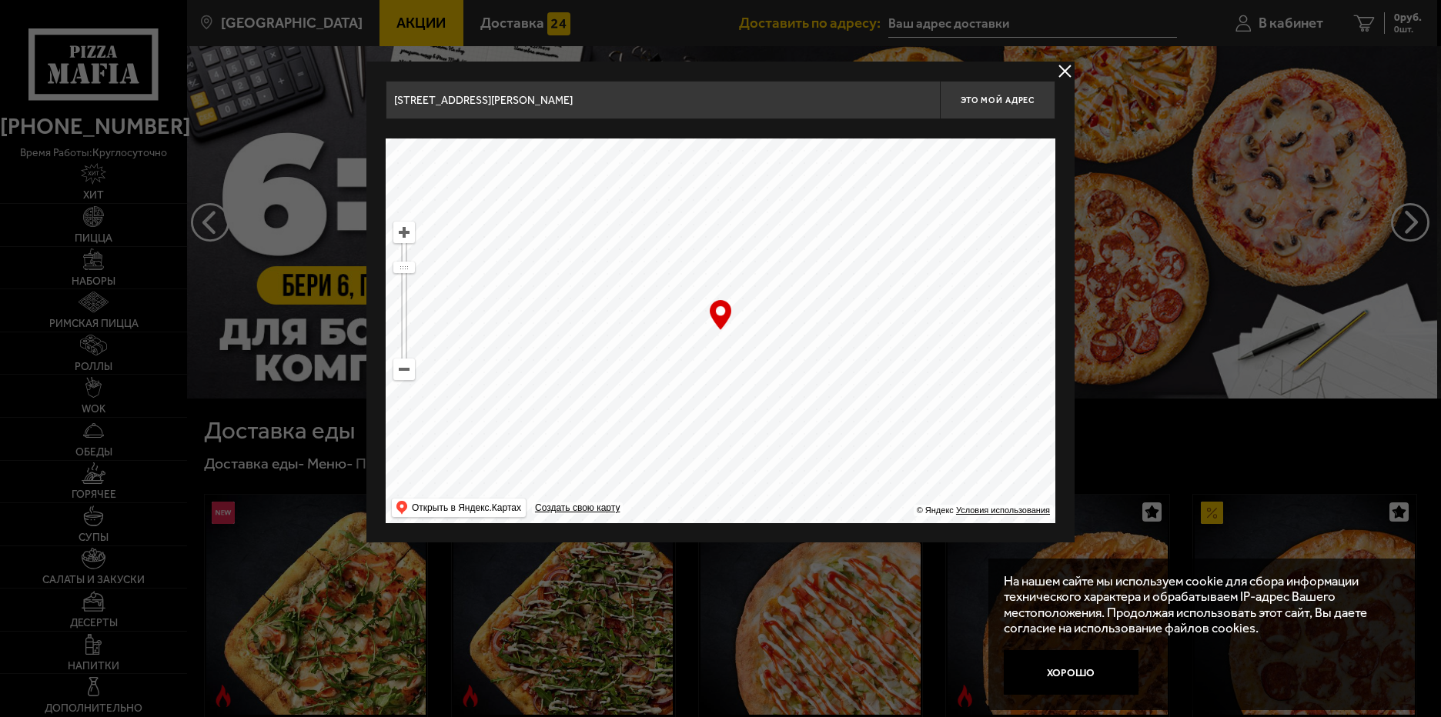
click at [406, 231] on ymaps at bounding box center [404, 232] width 20 height 20
drag, startPoint x: 900, startPoint y: 353, endPoint x: 675, endPoint y: 353, distance: 224.8
click at [790, 406] on ymaps at bounding box center [721, 331] width 670 height 385
click at [404, 234] on ymaps at bounding box center [404, 232] width 20 height 20
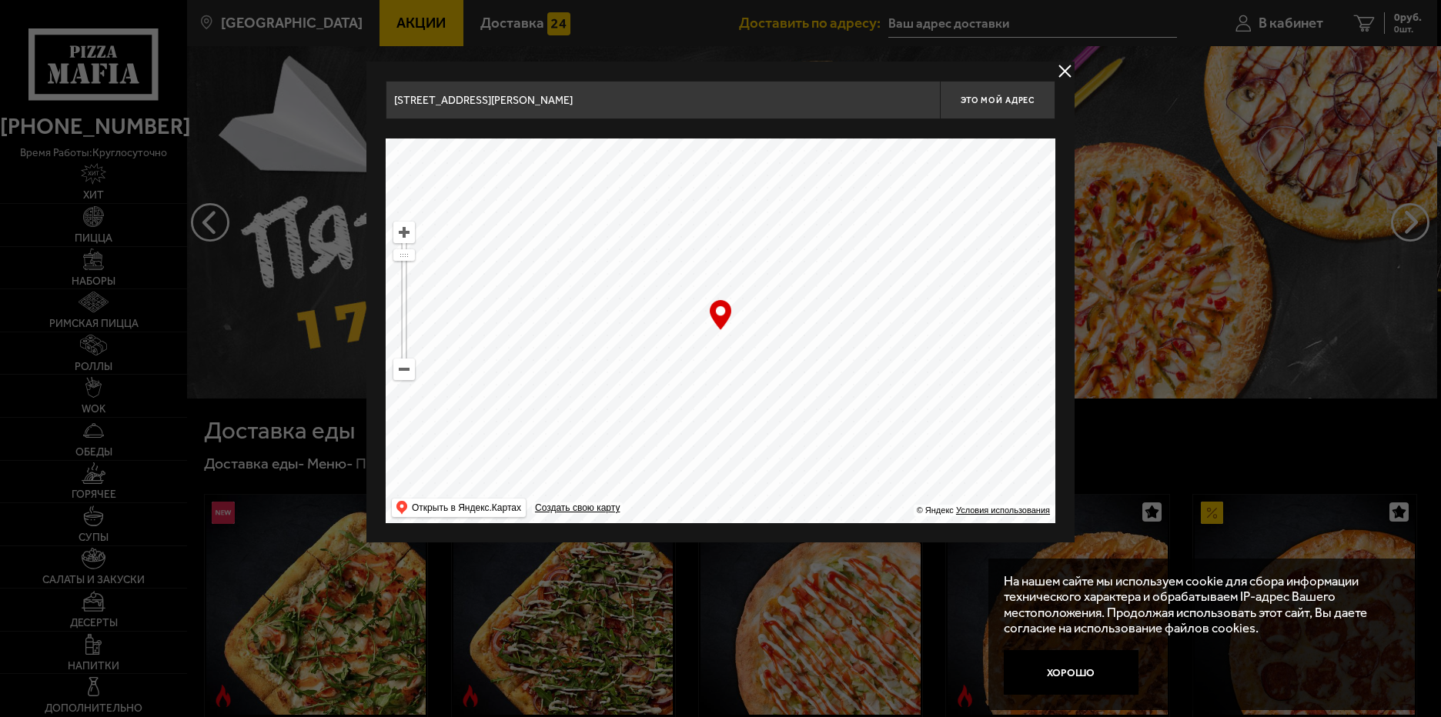
drag, startPoint x: 531, startPoint y: 360, endPoint x: 494, endPoint y: 354, distance: 37.5
click at [494, 354] on ymaps at bounding box center [721, 331] width 670 height 385
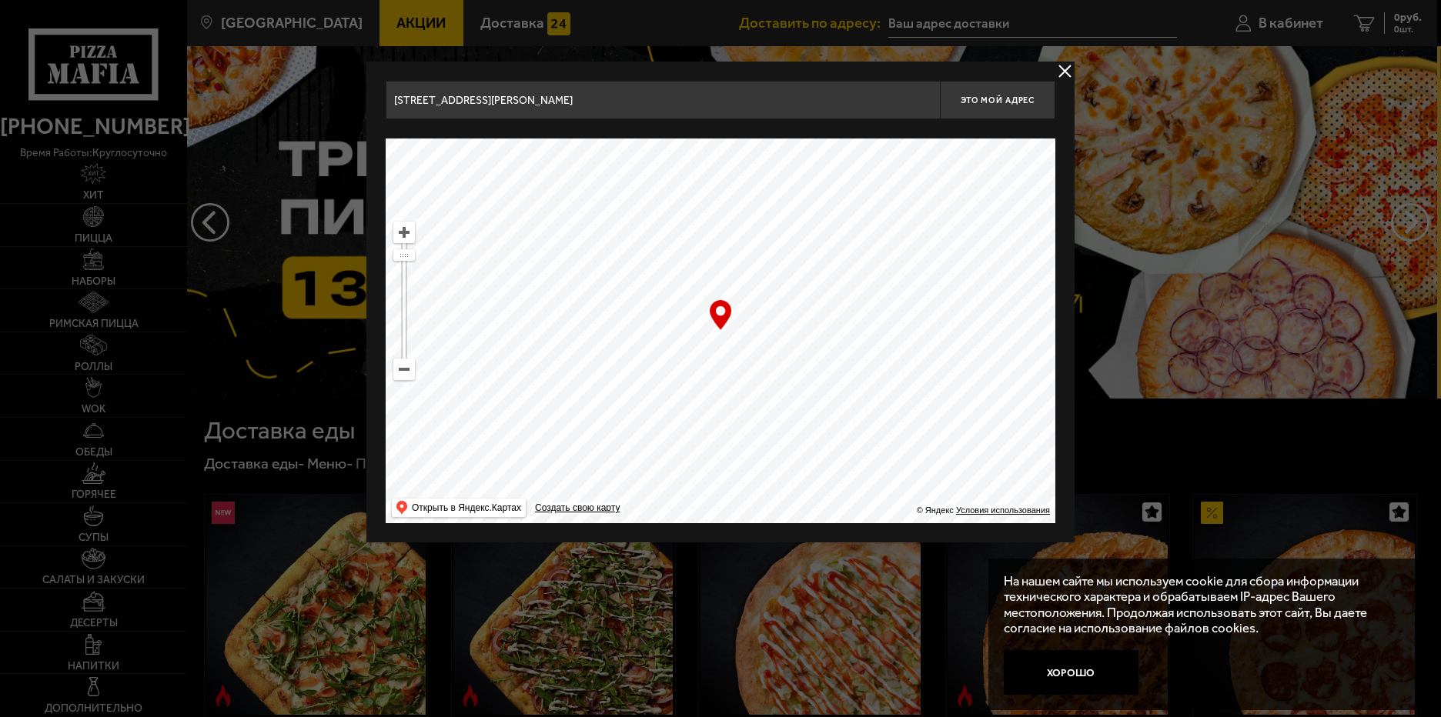
drag, startPoint x: 671, startPoint y: 377, endPoint x: 791, endPoint y: 364, distance: 120.0
click at [791, 364] on ymaps at bounding box center [721, 331] width 670 height 385
drag, startPoint x: 671, startPoint y: 367, endPoint x: 854, endPoint y: 342, distance: 185.0
click at [854, 342] on ymaps at bounding box center [721, 331] width 670 height 385
drag, startPoint x: 791, startPoint y: 353, endPoint x: 878, endPoint y: 357, distance: 87.8
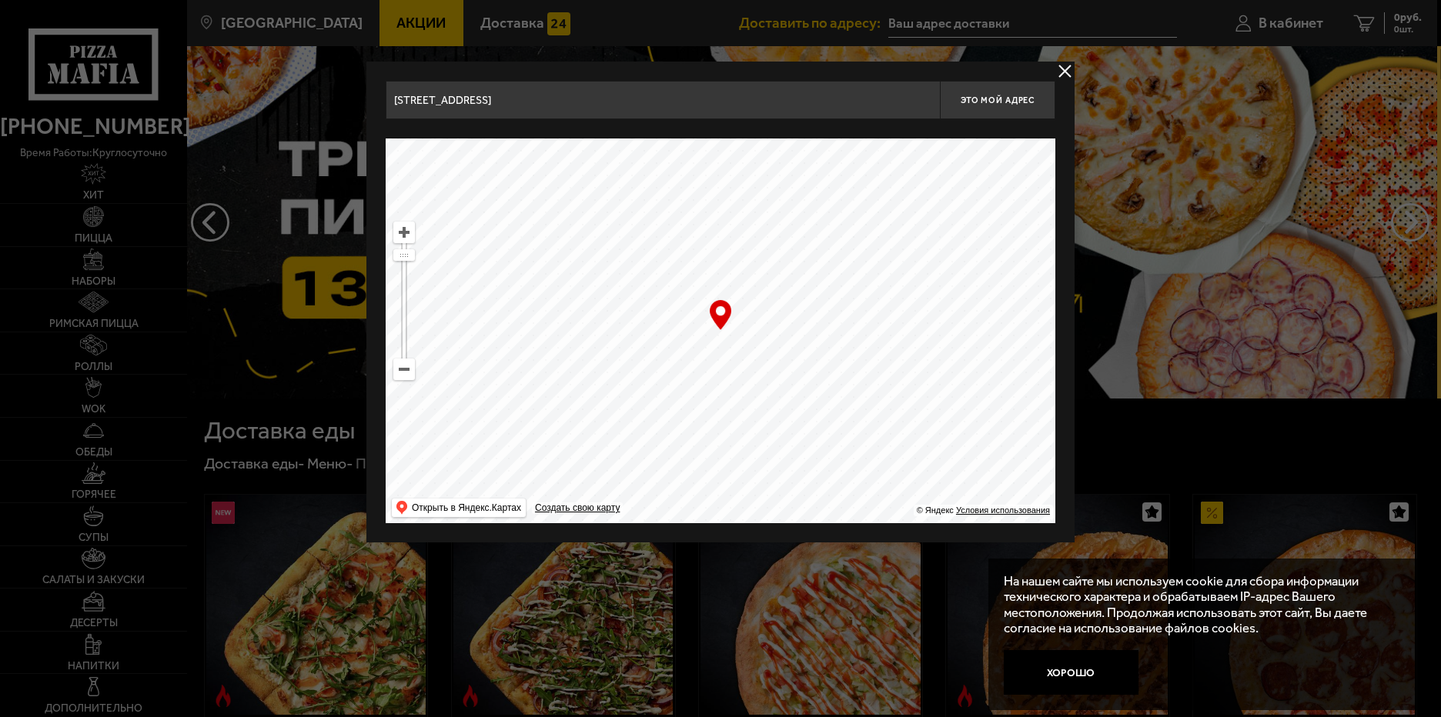
click at [878, 357] on ymaps at bounding box center [721, 331] width 670 height 385
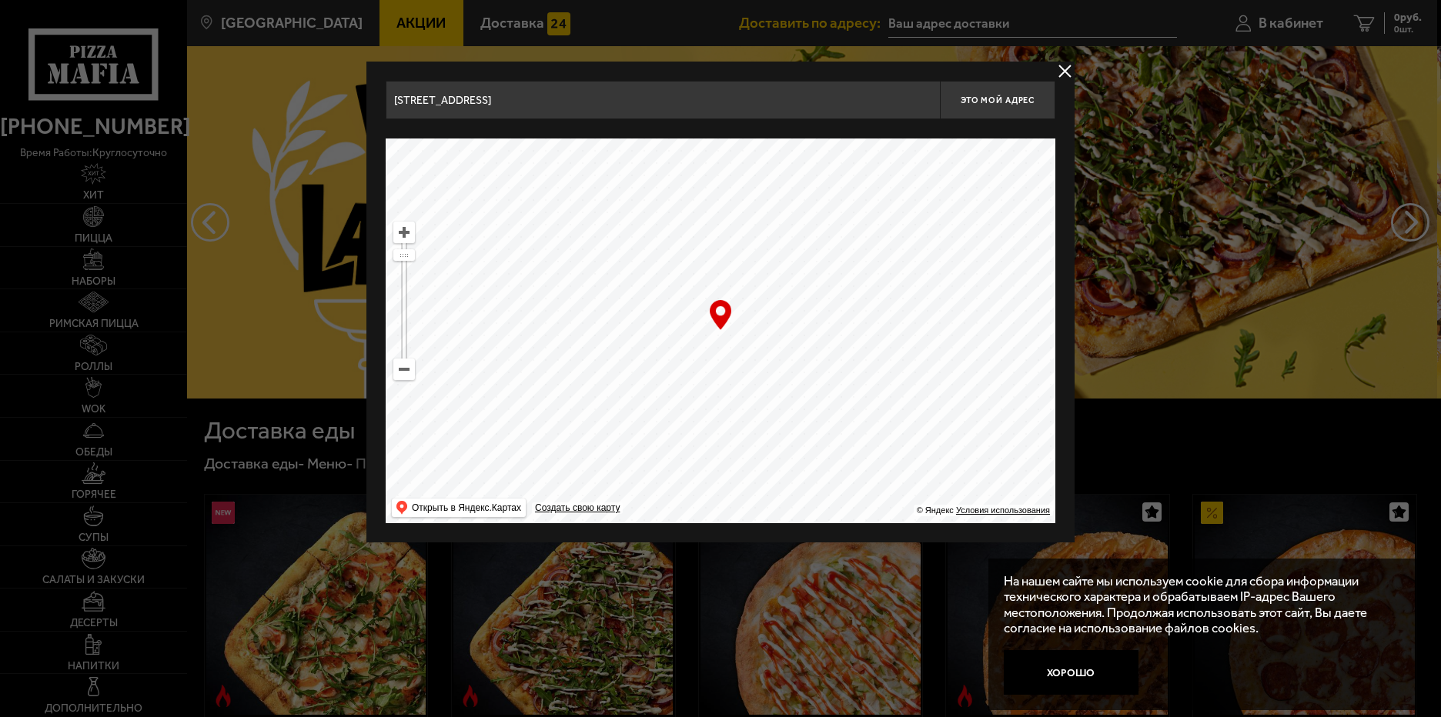
drag, startPoint x: 603, startPoint y: 390, endPoint x: 856, endPoint y: 420, distance: 255.0
click at [856, 420] on ymaps at bounding box center [721, 331] width 670 height 385
drag, startPoint x: 700, startPoint y: 385, endPoint x: 892, endPoint y: 394, distance: 192.7
click at [892, 394] on ymaps at bounding box center [721, 331] width 670 height 385
type input "[STREET_ADDRESS]"
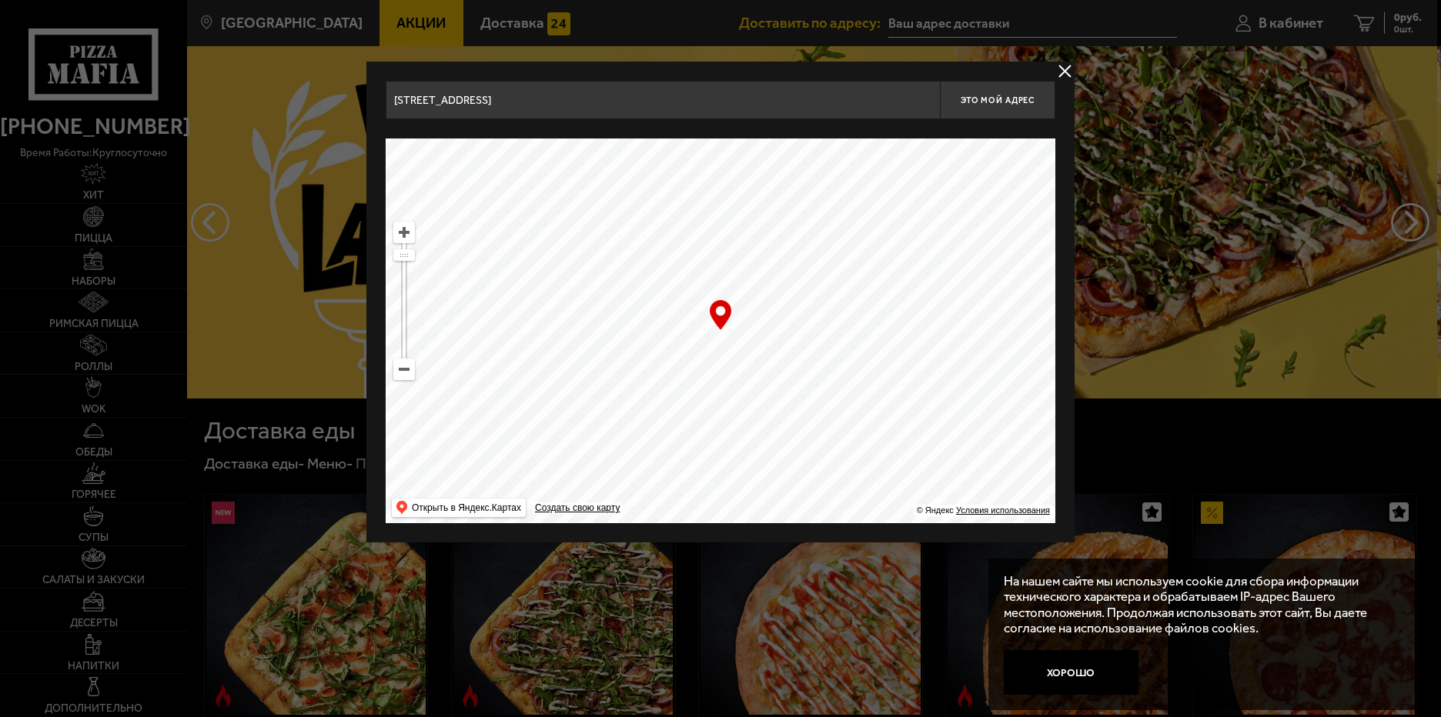
click at [721, 340] on ymaps at bounding box center [721, 331] width 670 height 385
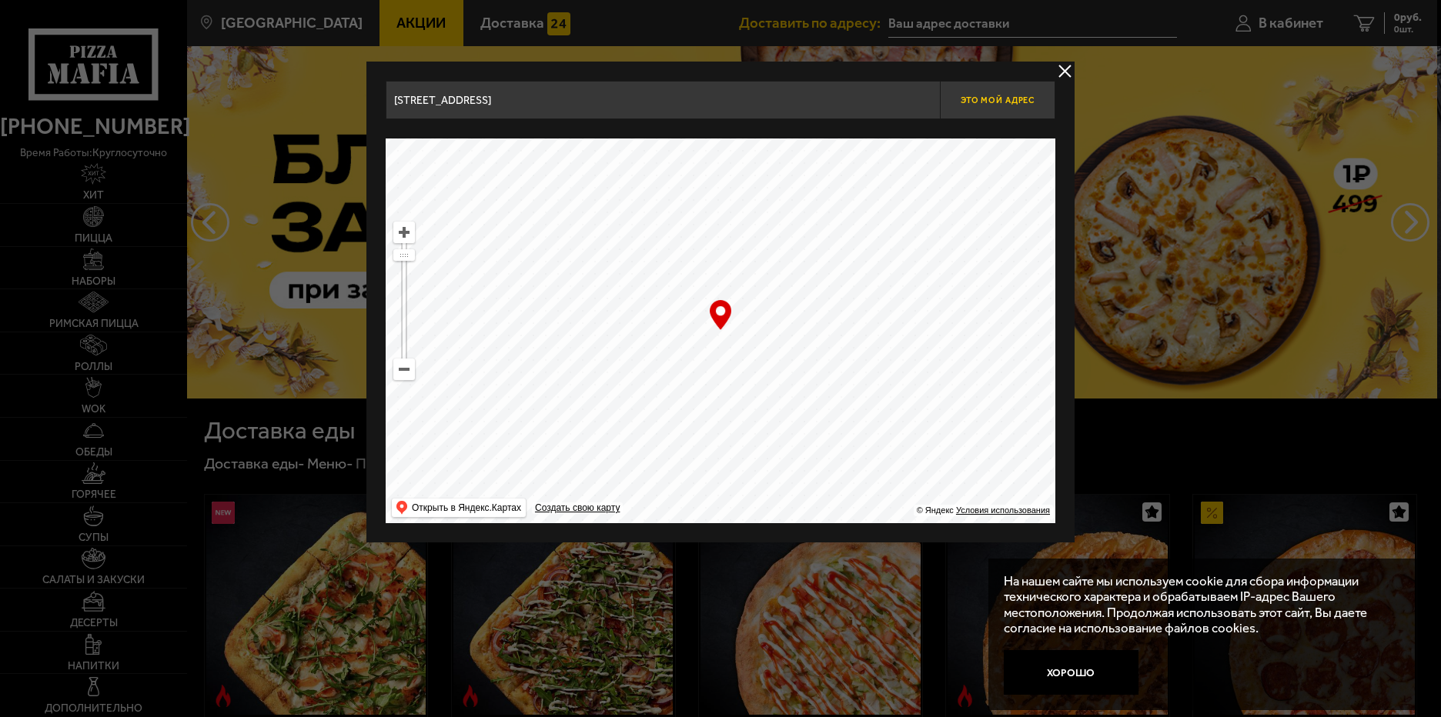
click at [999, 104] on span "Это мой адрес" at bounding box center [998, 100] width 74 height 10
type input "[STREET_ADDRESS]"
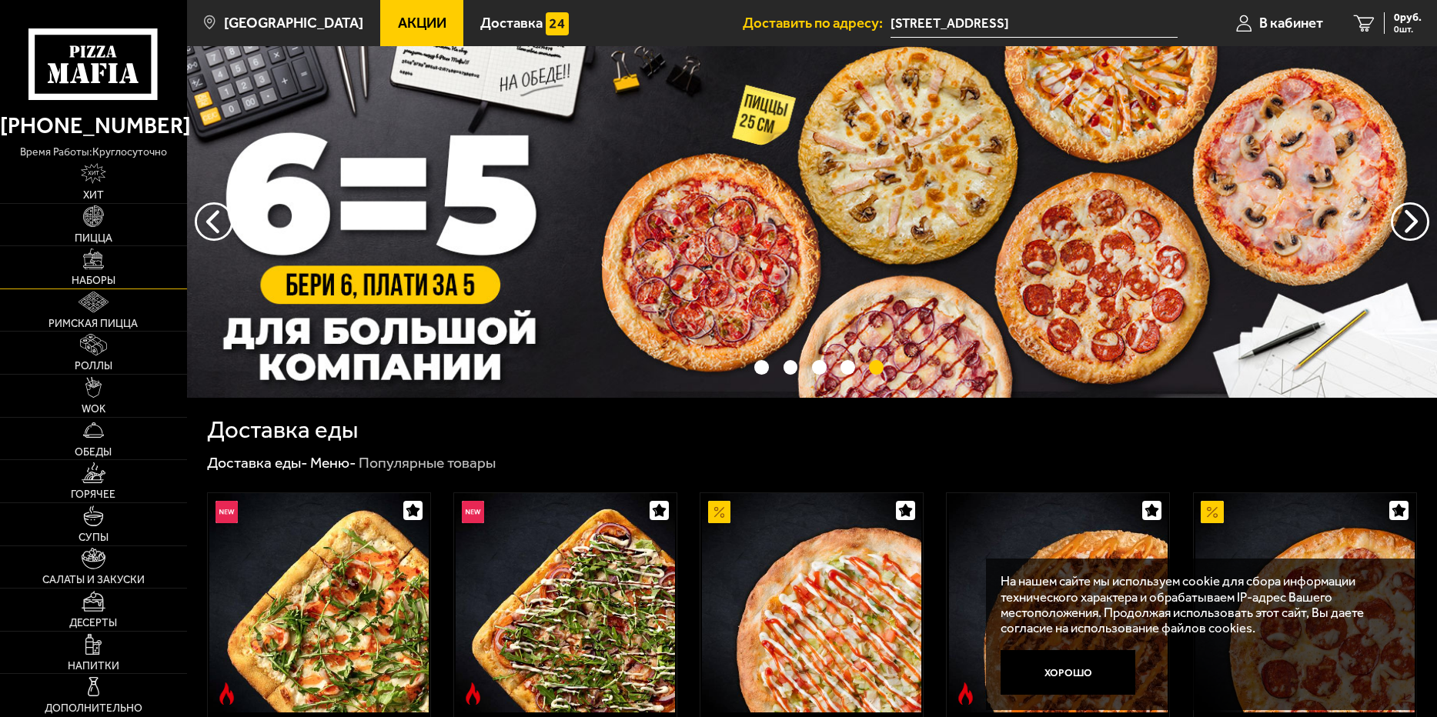
click at [99, 269] on img at bounding box center [93, 259] width 21 height 21
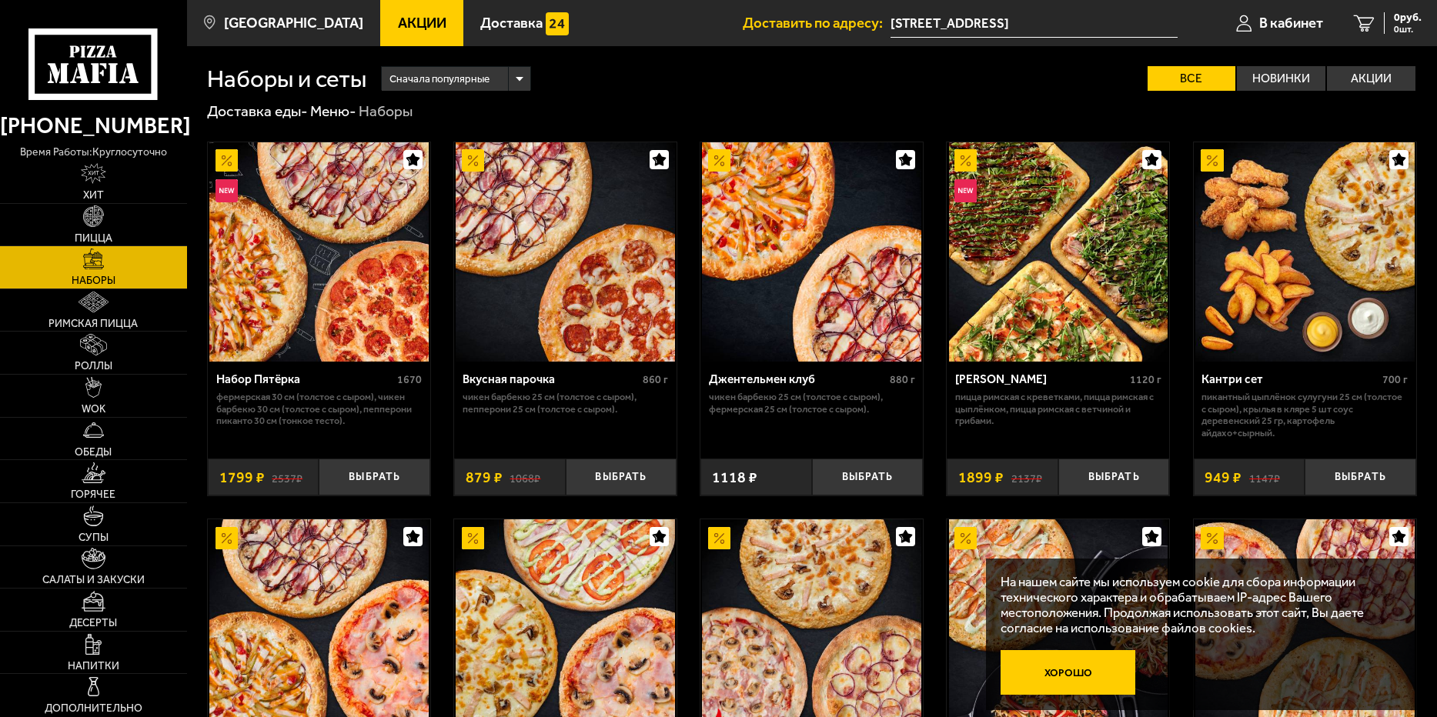
click at [1078, 670] on button "Хорошо" at bounding box center [1068, 672] width 135 height 45
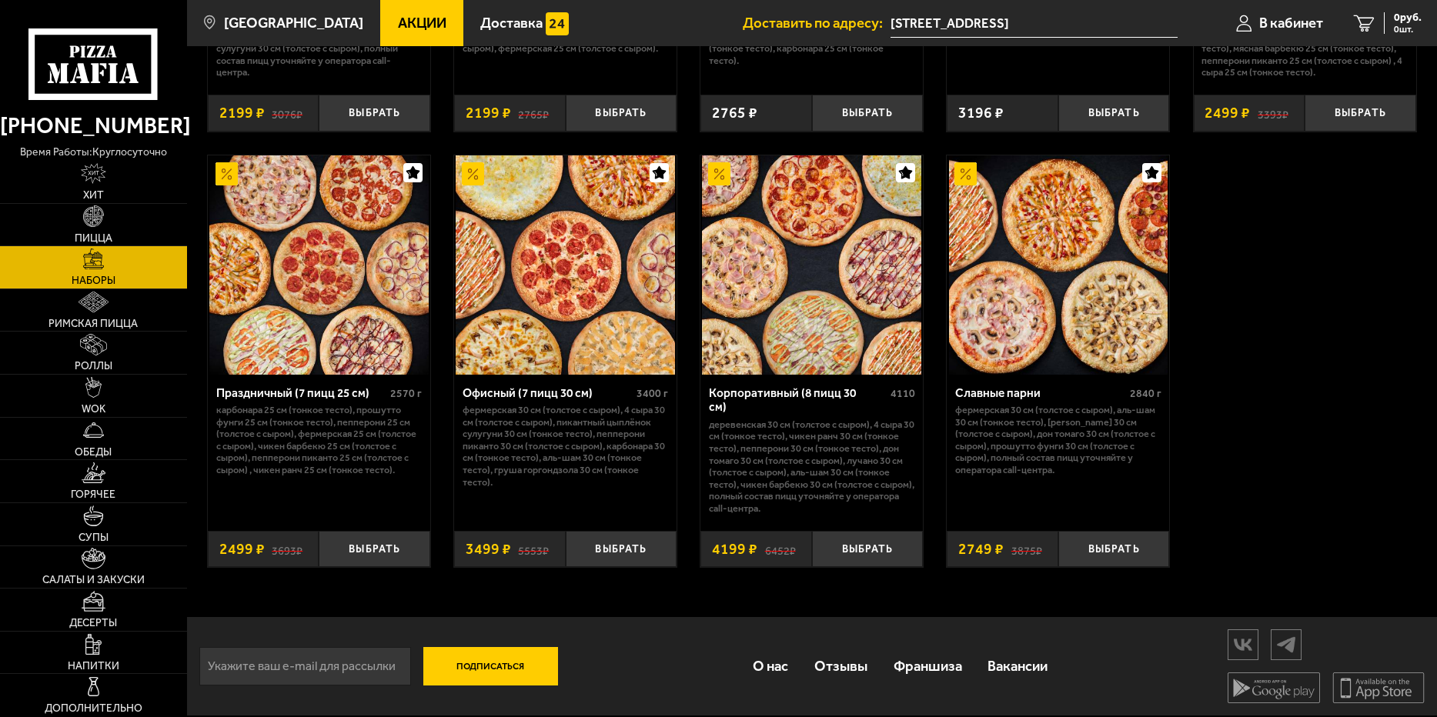
scroll to position [2323, 0]
click at [390, 534] on button "Выбрать" at bounding box center [375, 549] width 112 height 37
click at [84, 619] on span "Десерты" at bounding box center [93, 623] width 48 height 11
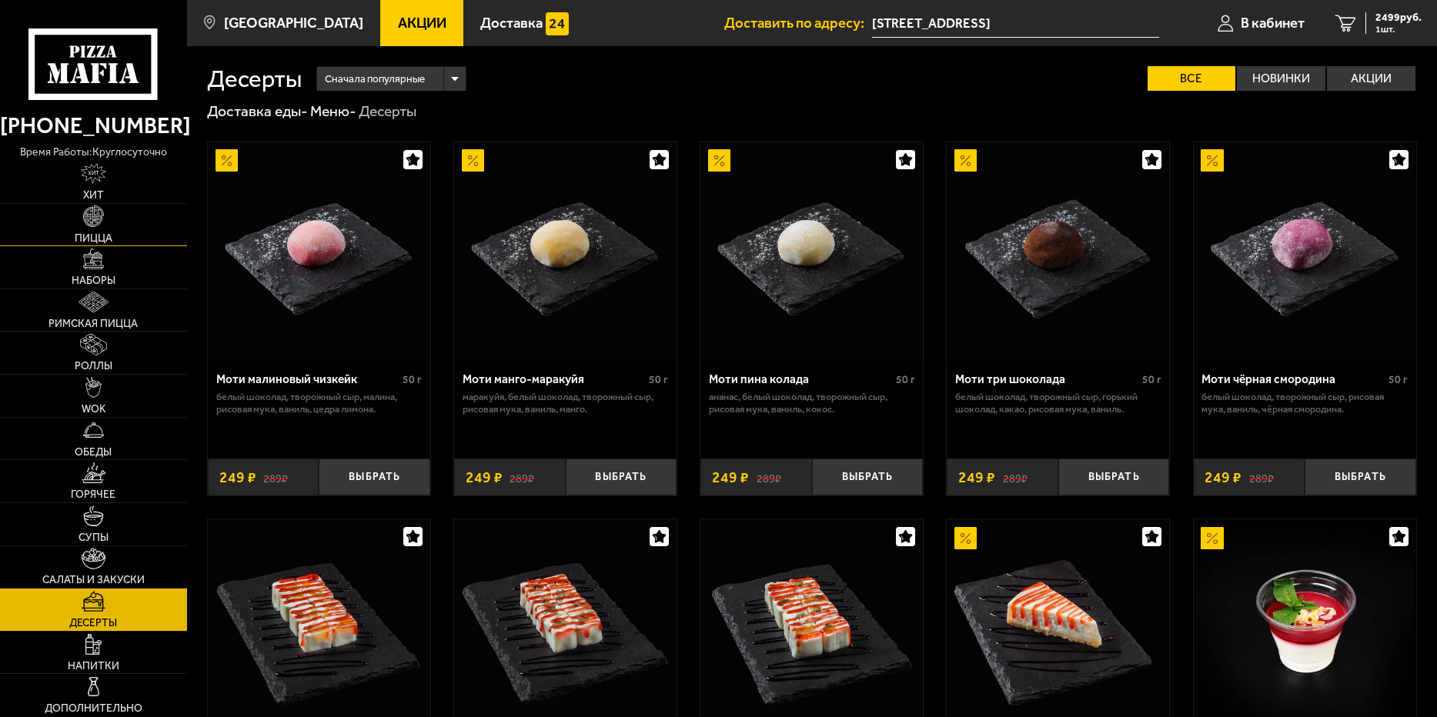
click at [103, 243] on span "Пицца" at bounding box center [94, 238] width 38 height 11
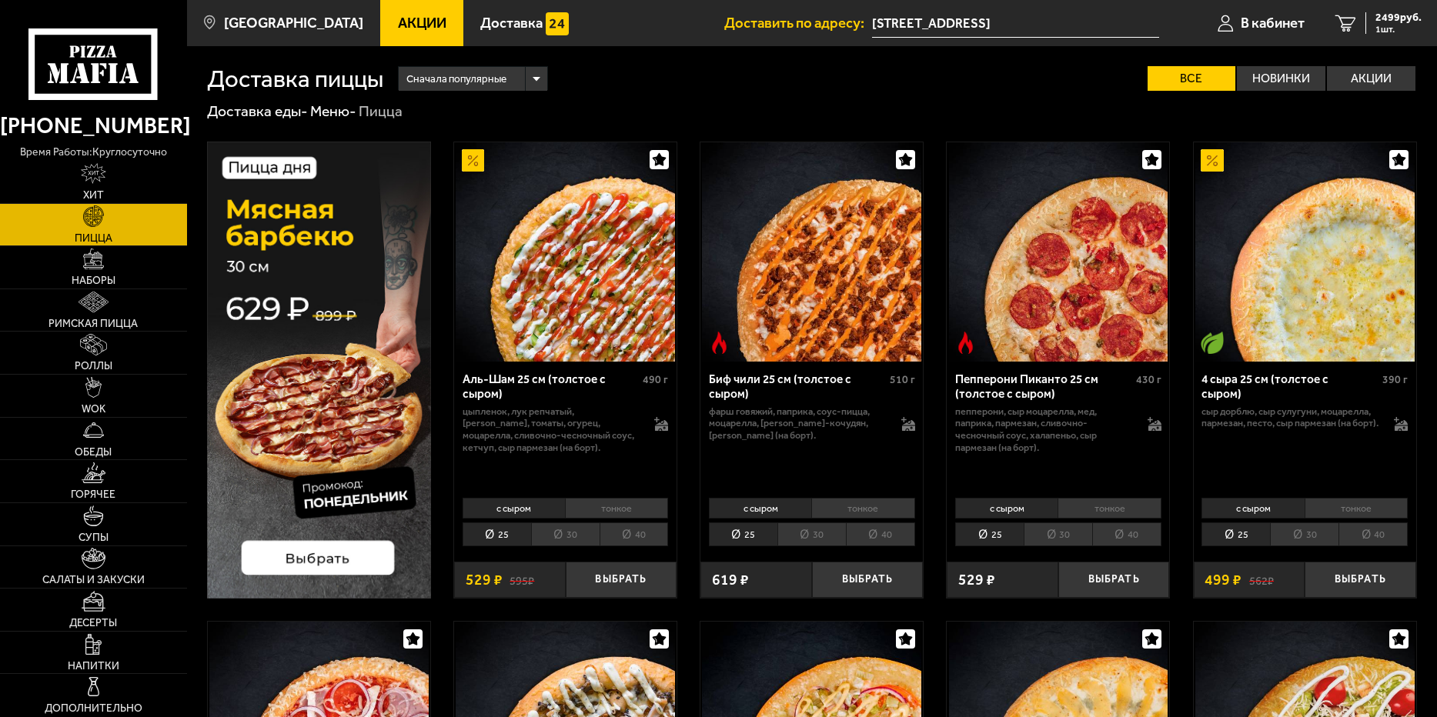
click at [543, 79] on div "Сначала популярные" at bounding box center [473, 79] width 148 height 24
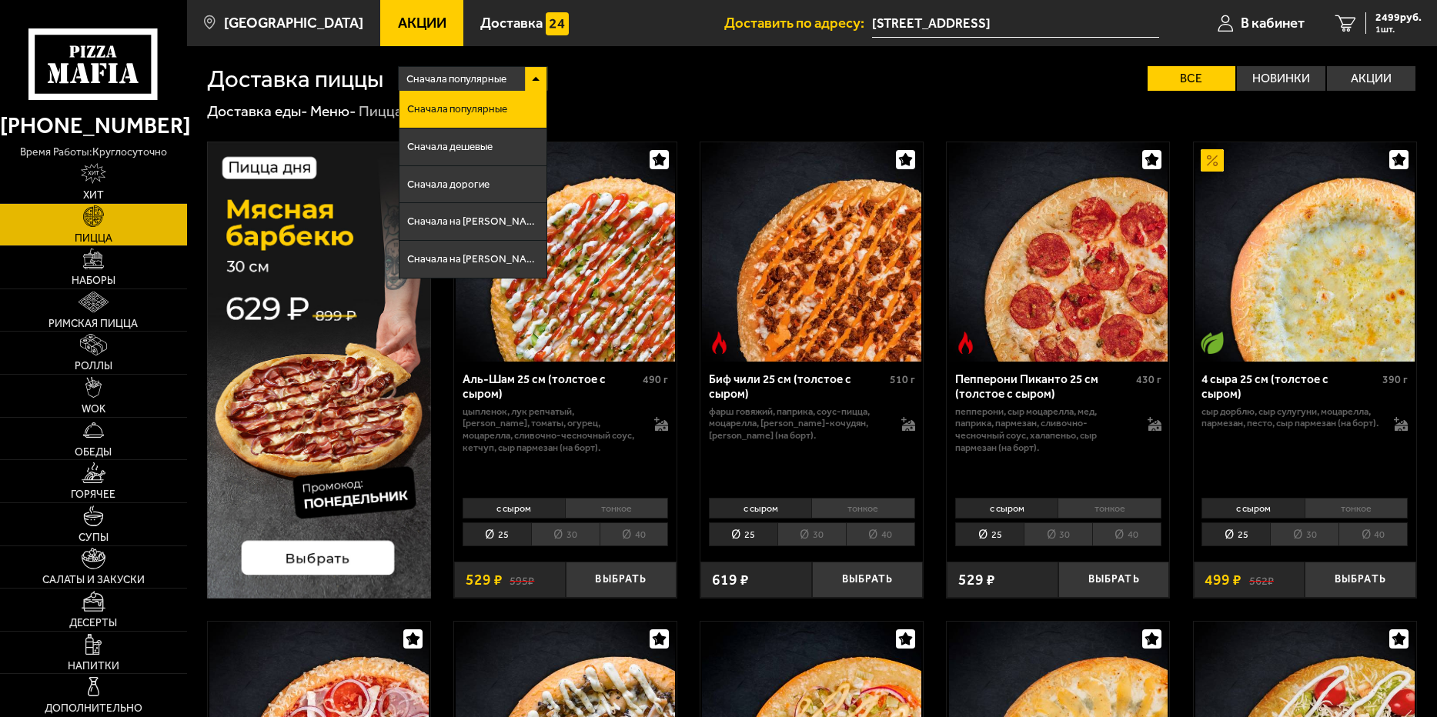
click at [638, 89] on div "Сначала популярные Сначала популярные Сначала дешевые Сначала дорогие Сначала н…" at bounding box center [900, 78] width 1034 height 25
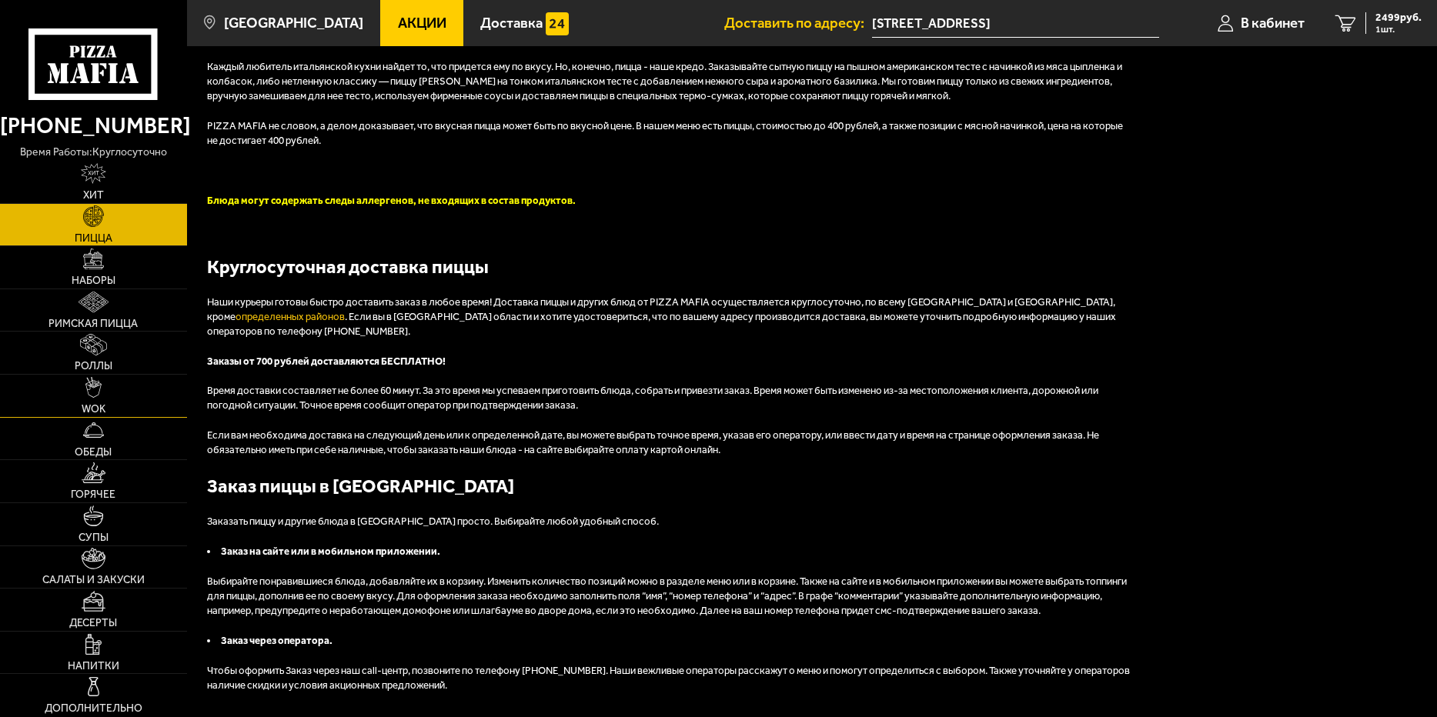
scroll to position [2969, 0]
click at [98, 182] on img at bounding box center [93, 173] width 25 height 21
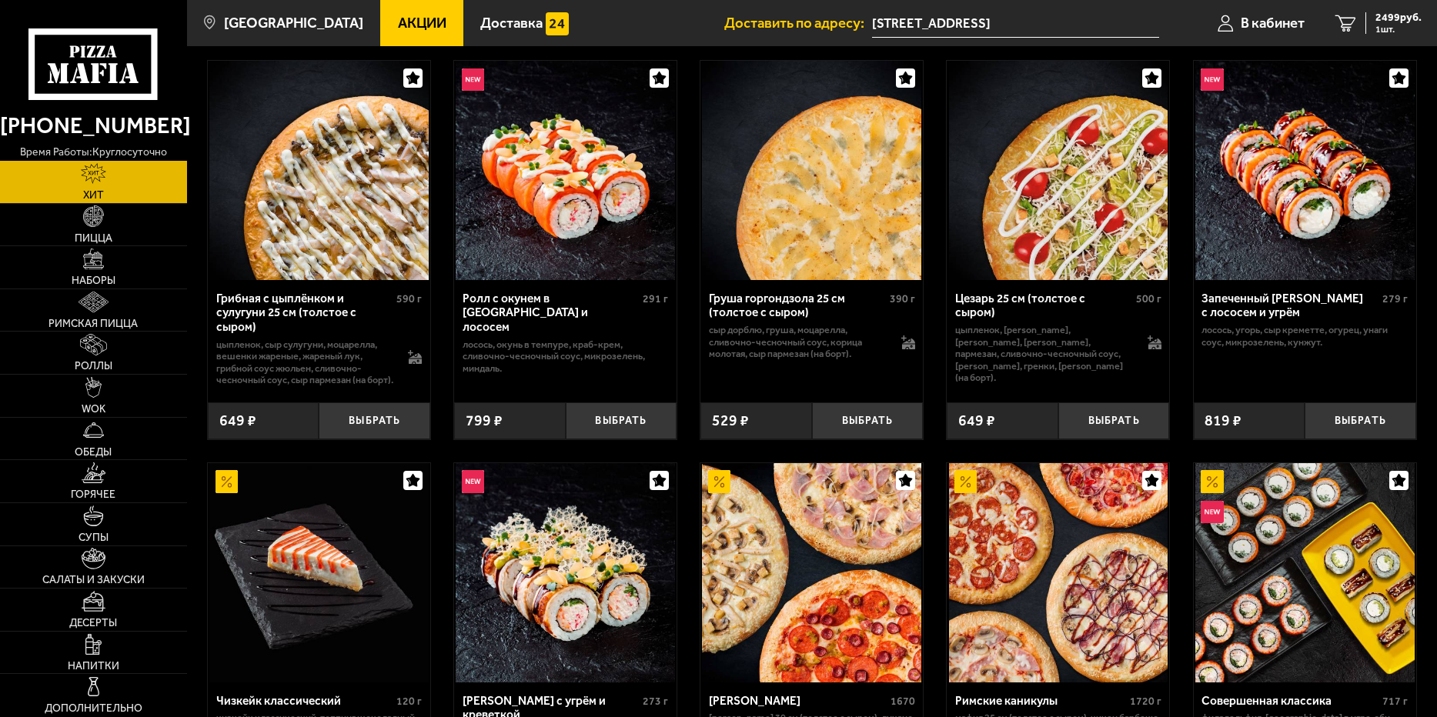
scroll to position [462, 0]
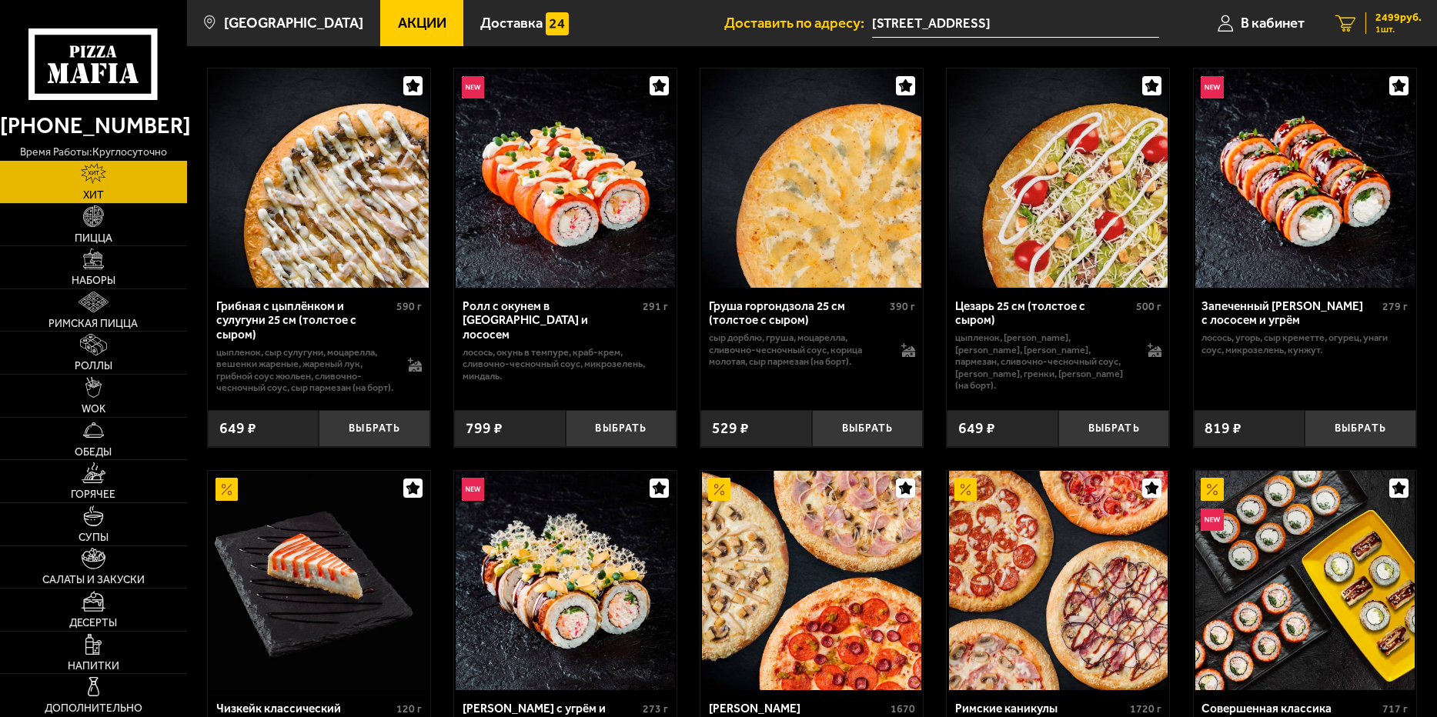
click at [1386, 26] on span "1 шт." at bounding box center [1399, 29] width 46 height 9
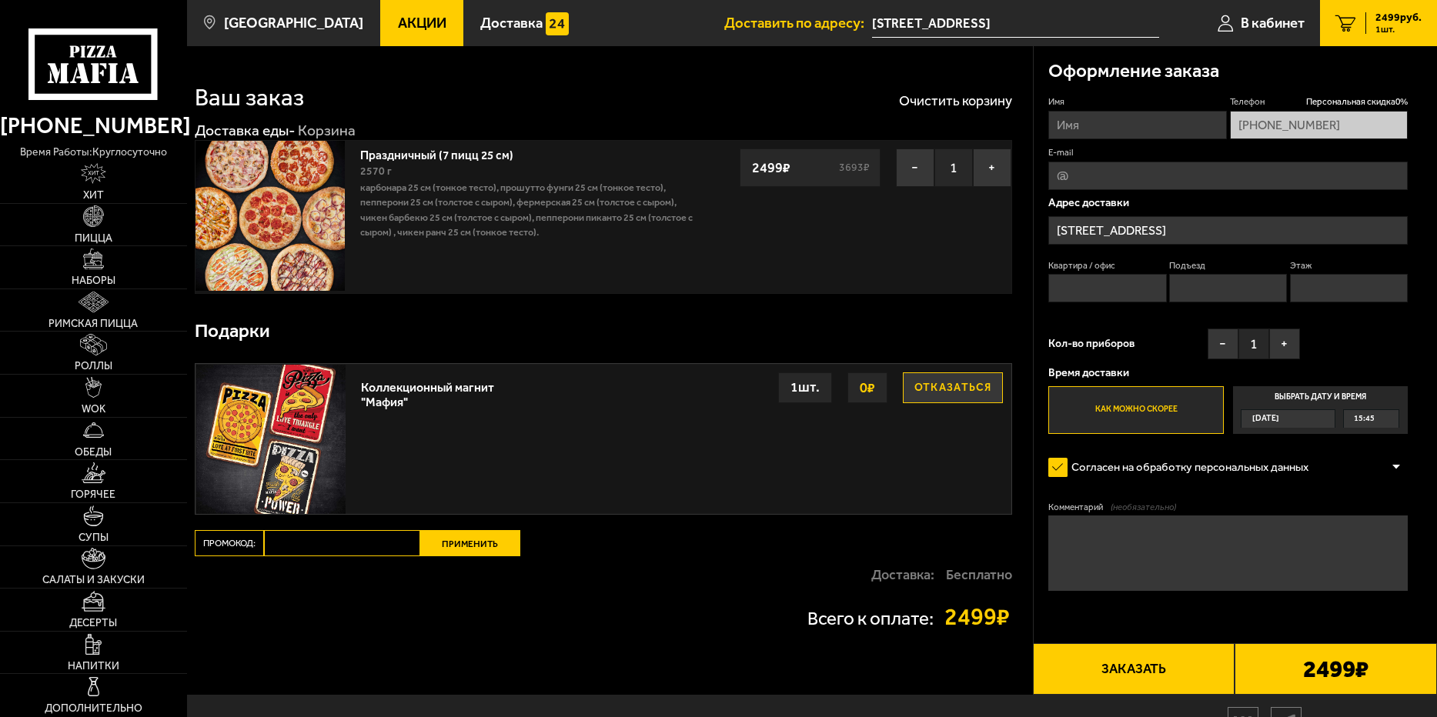
click at [273, 205] on img at bounding box center [270, 215] width 149 height 149
click at [1137, 543] on textarea "Комментарий (необязательно)" at bounding box center [1227, 553] width 359 height 75
type textarea "на проходной завода сказать, что для Кругловой из отдела дизайна (доб 308)"
click at [1300, 417] on div "Сегодня" at bounding box center [1281, 418] width 79 height 17
click at [0, 0] on input "Выбрать дату и время Сегодня 15:45" at bounding box center [0, 0] width 0 height 0
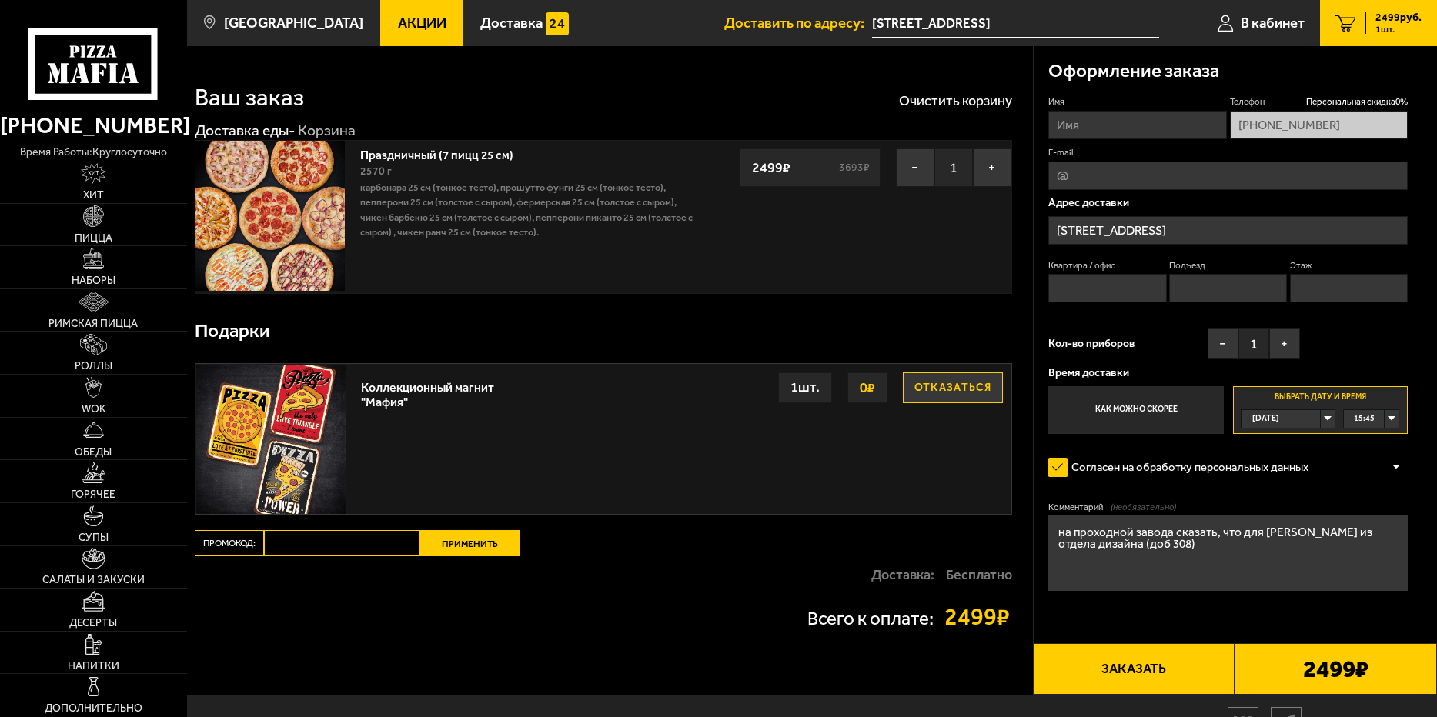
click at [1372, 417] on span "15:45" at bounding box center [1364, 418] width 21 height 17
click at [1382, 455] on li "16:00" at bounding box center [1371, 455] width 53 height 18
click at [1144, 671] on button "Заказать" at bounding box center [1134, 669] width 202 height 51
click at [1112, 122] on input "Имя" at bounding box center [1137, 125] width 178 height 28
type input "Круглова Надежда Сергеевна"
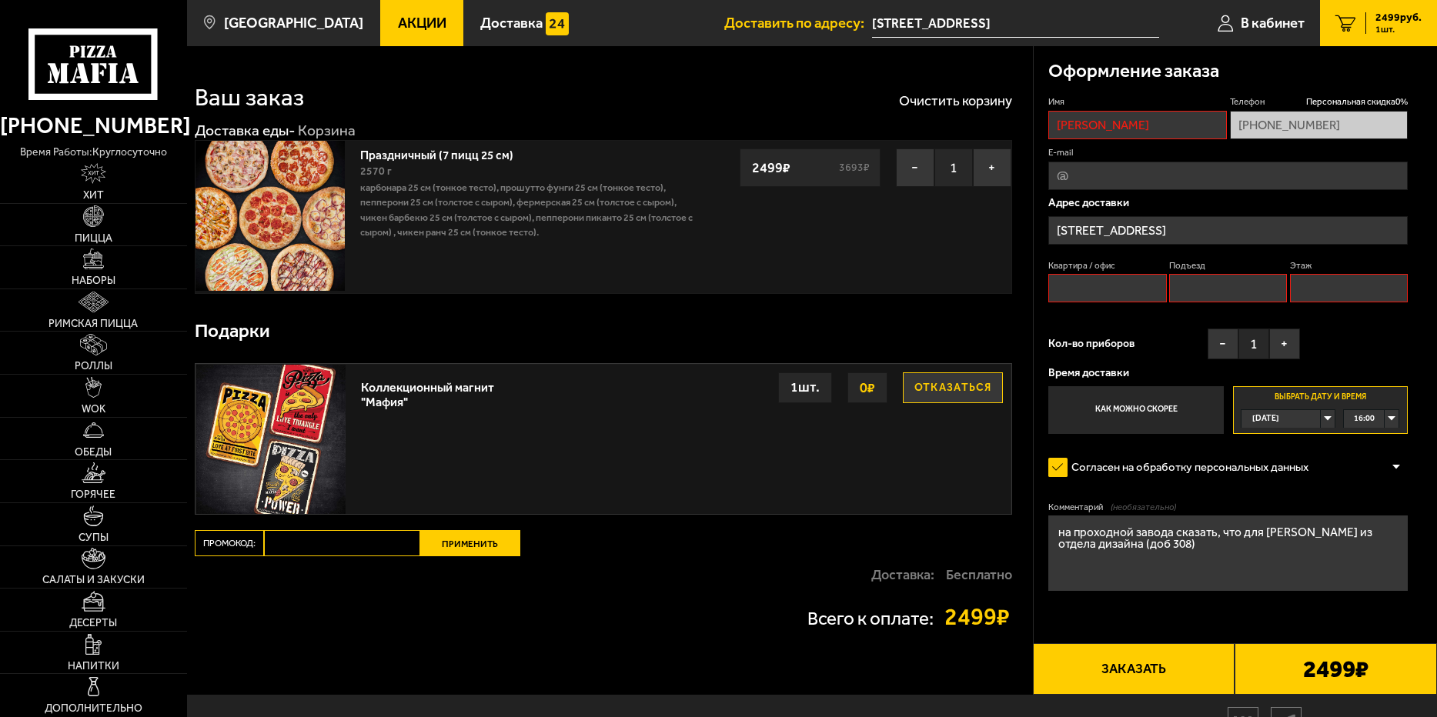
type input "abirvilg@rambler.ru"
click at [1141, 674] on button "Заказать" at bounding box center [1134, 669] width 202 height 51
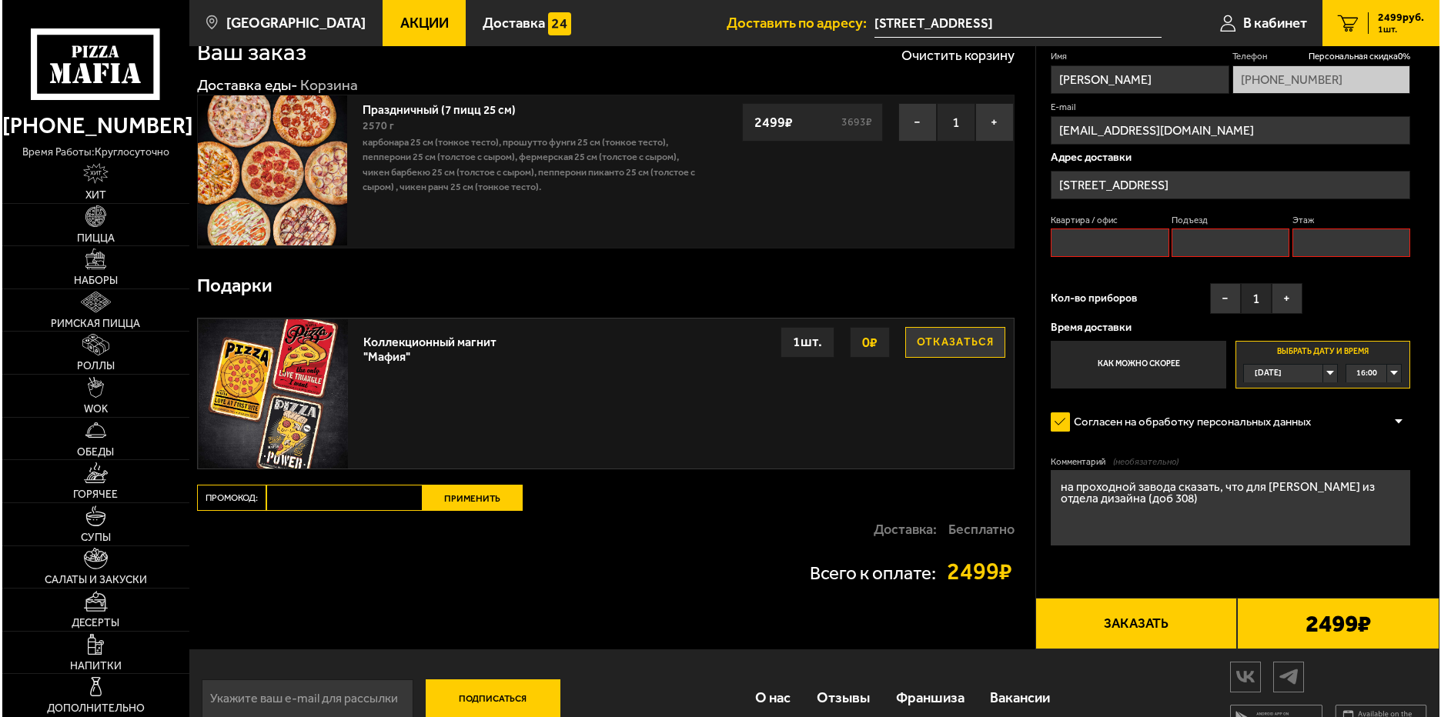
scroll to position [90, 0]
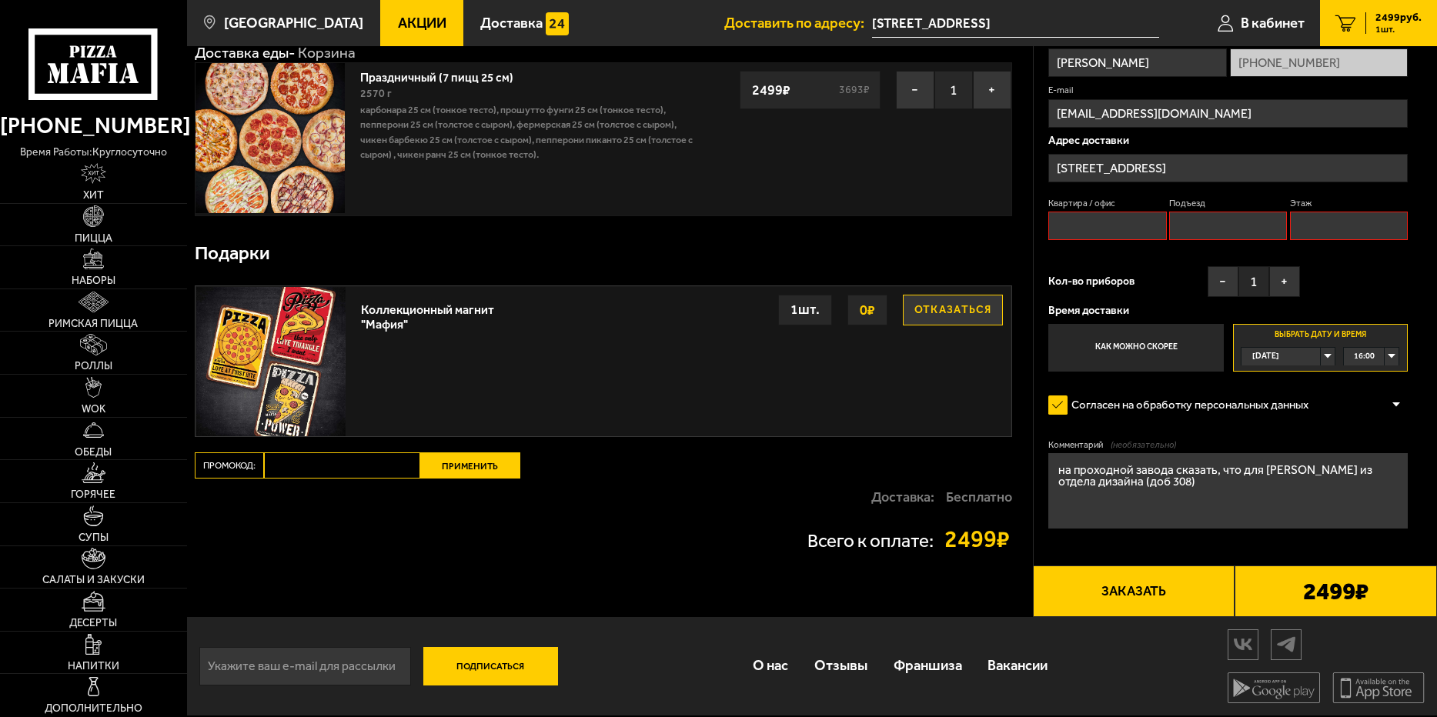
click at [1129, 224] on input "Квартира / офис" at bounding box center [1107, 226] width 118 height 28
type input "1"
click at [1206, 212] on input "Подъезд" at bounding box center [1228, 226] width 118 height 28
type input "1"
click at [1321, 212] on input "Этаж" at bounding box center [1349, 226] width 118 height 28
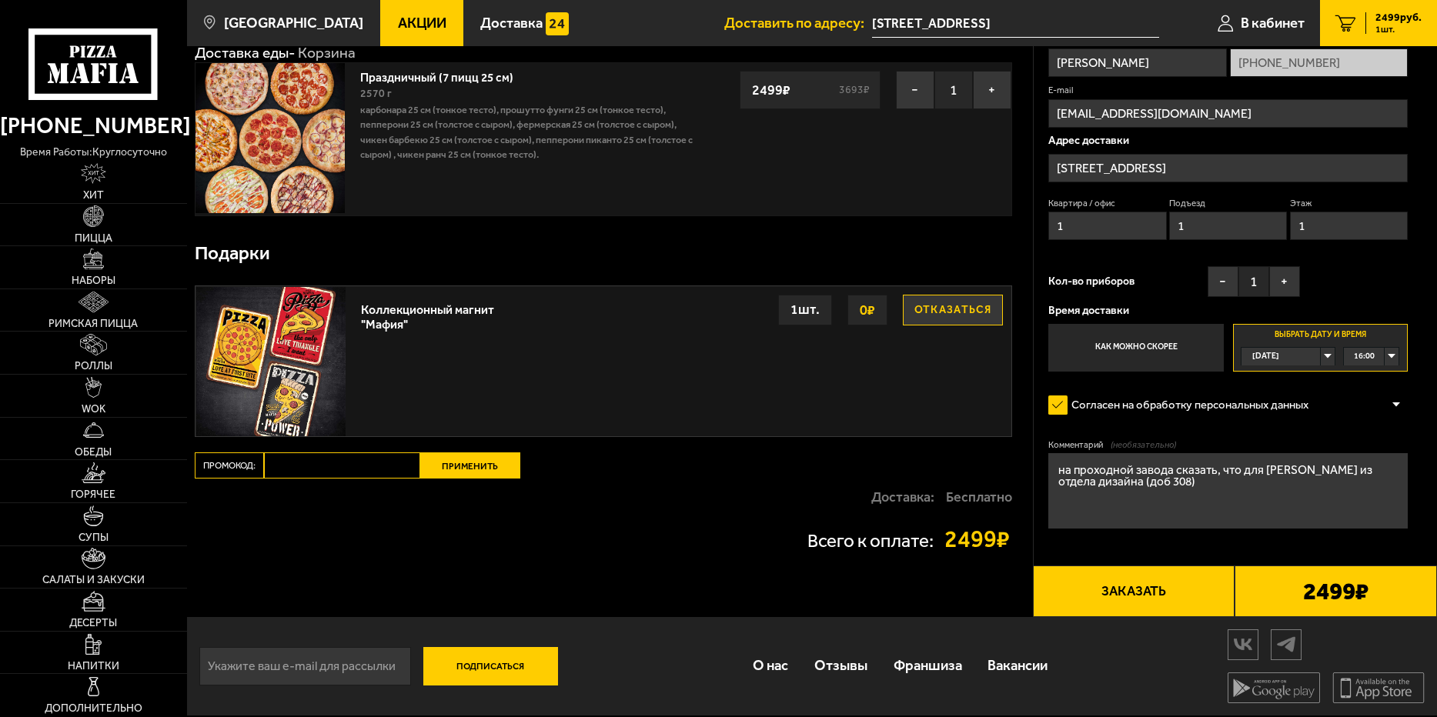
type input "1"
click at [1149, 574] on button "Заказать" at bounding box center [1134, 591] width 202 height 51
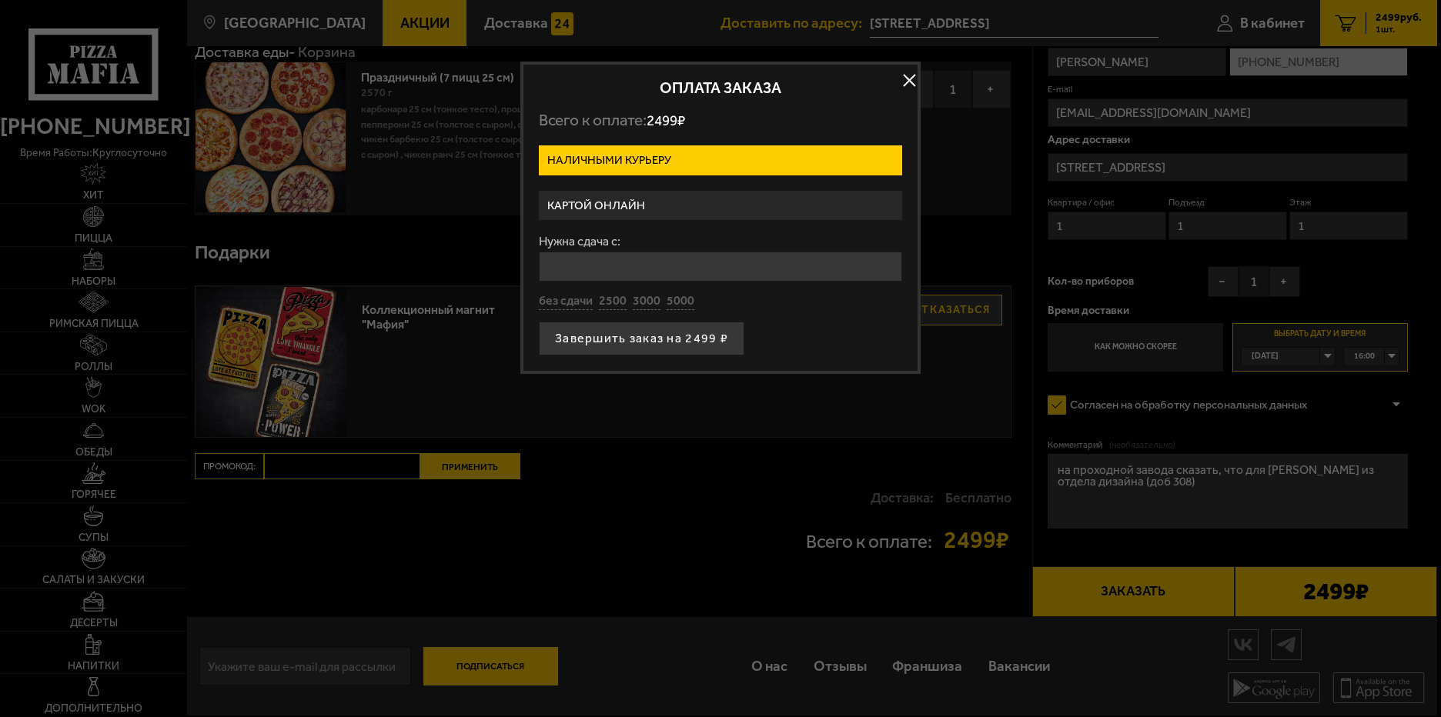
click at [677, 209] on label "Картой онлайн" at bounding box center [720, 206] width 363 height 30
click at [0, 0] on input "Картой онлайн" at bounding box center [0, 0] width 0 height 0
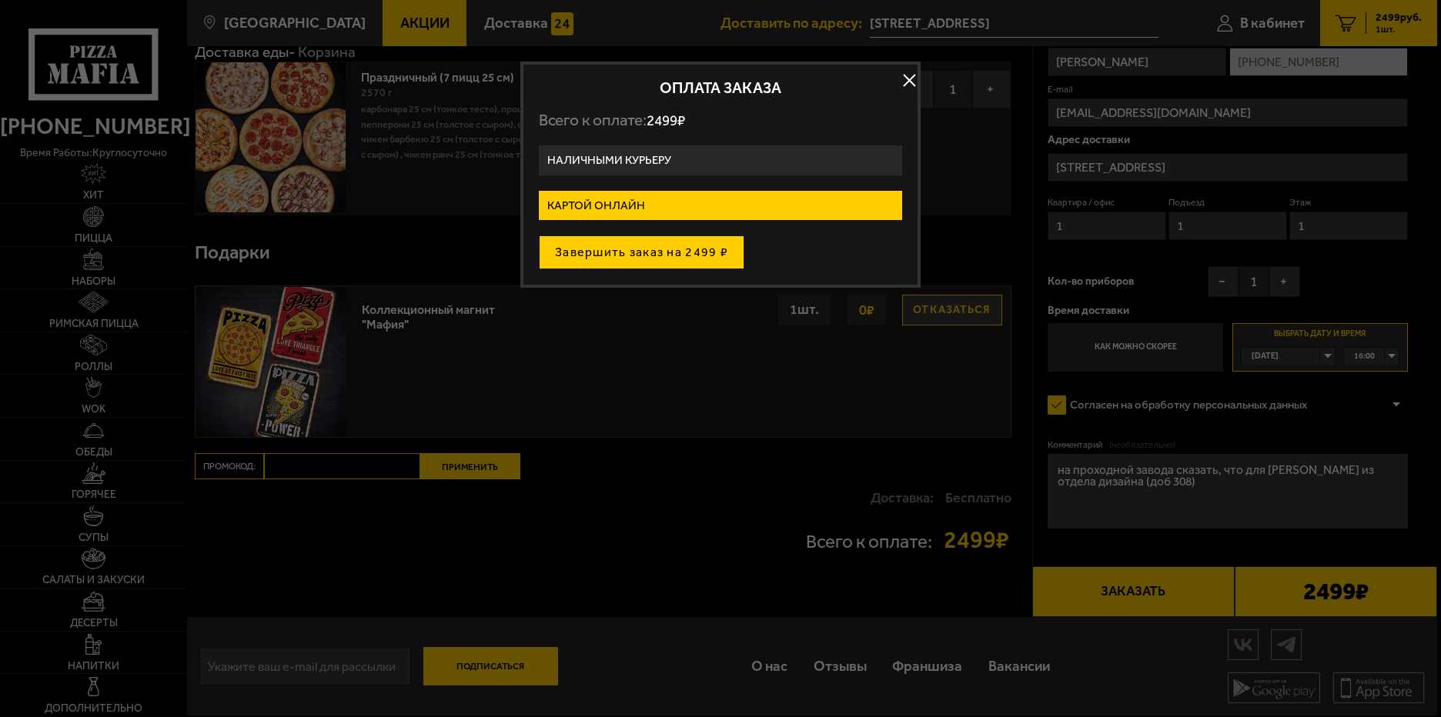
click at [677, 249] on button "Завершить заказ на 2499 ₽" at bounding box center [642, 253] width 206 height 34
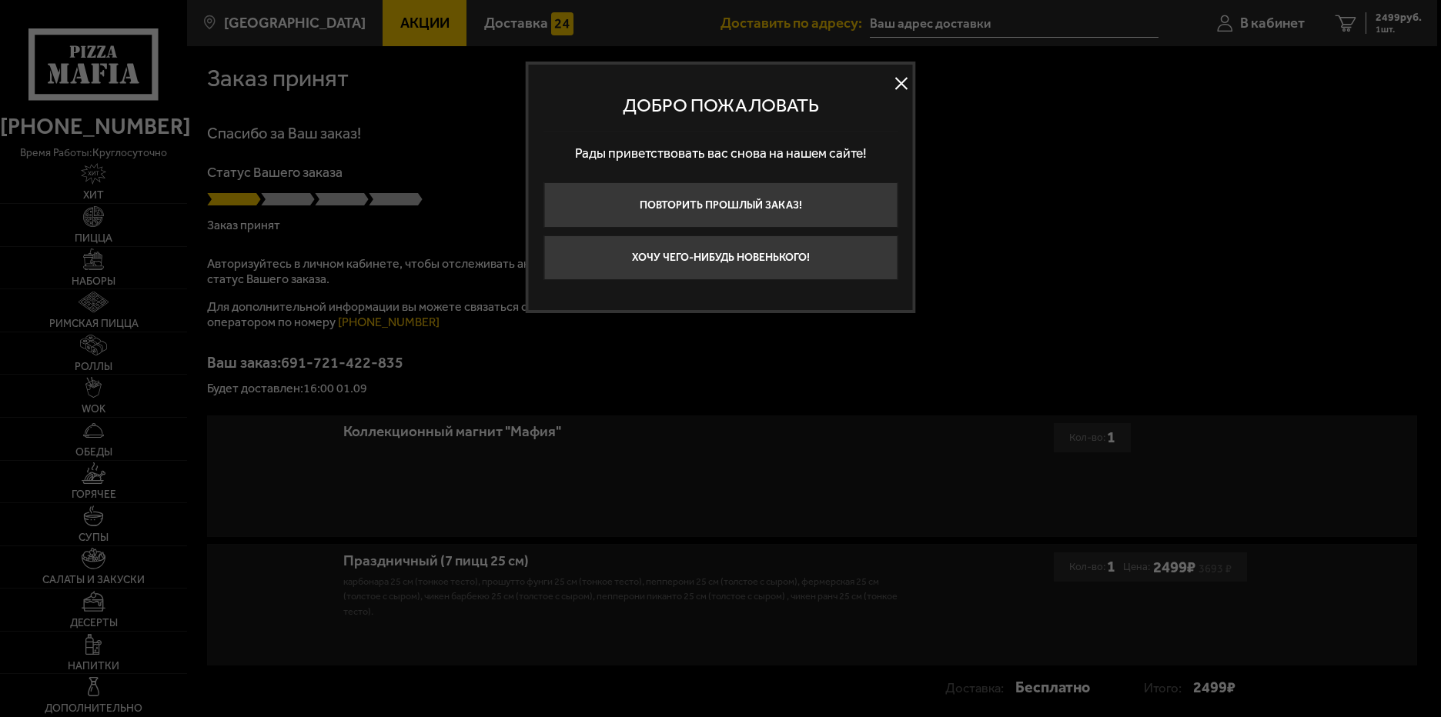
type input "[STREET_ADDRESS]"
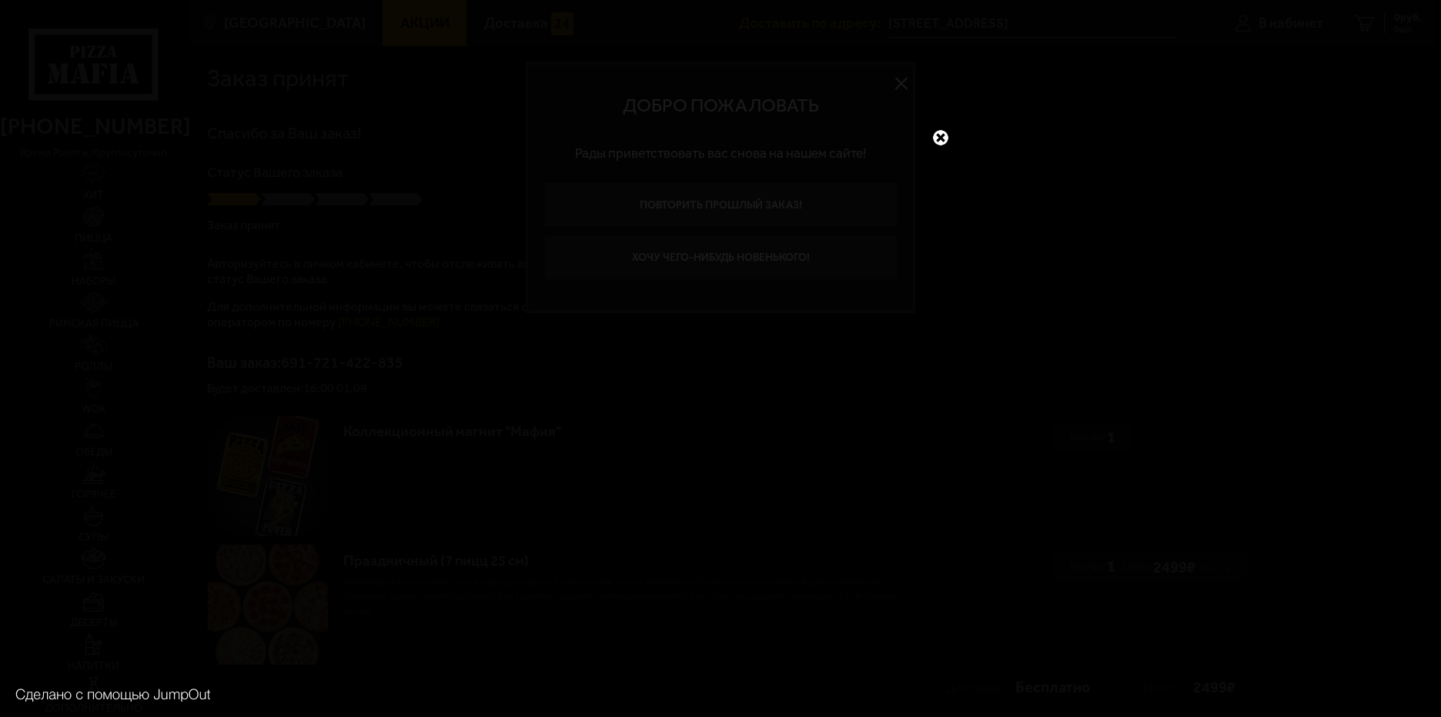
click at [938, 136] on link at bounding box center [941, 138] width 20 height 20
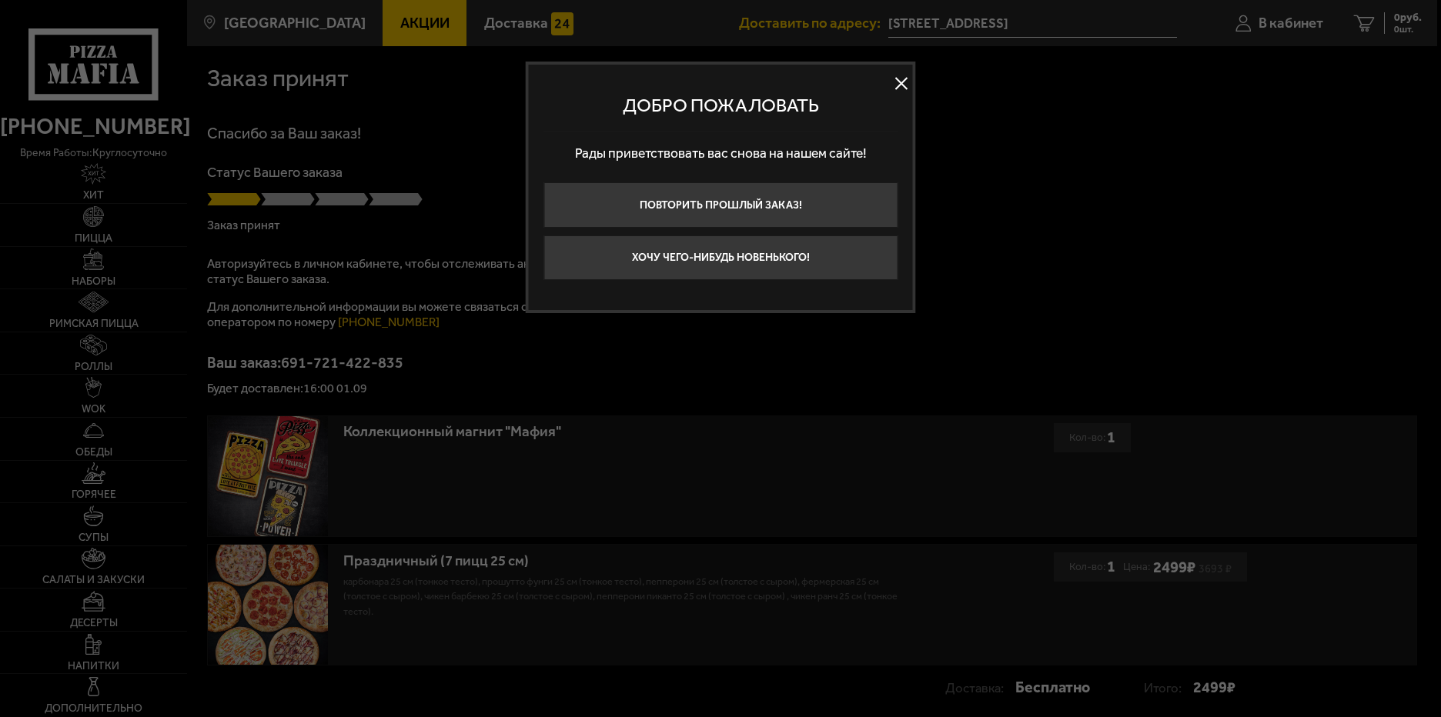
click at [899, 80] on button at bounding box center [901, 83] width 23 height 23
